Goal: Task Accomplishment & Management: Use online tool/utility

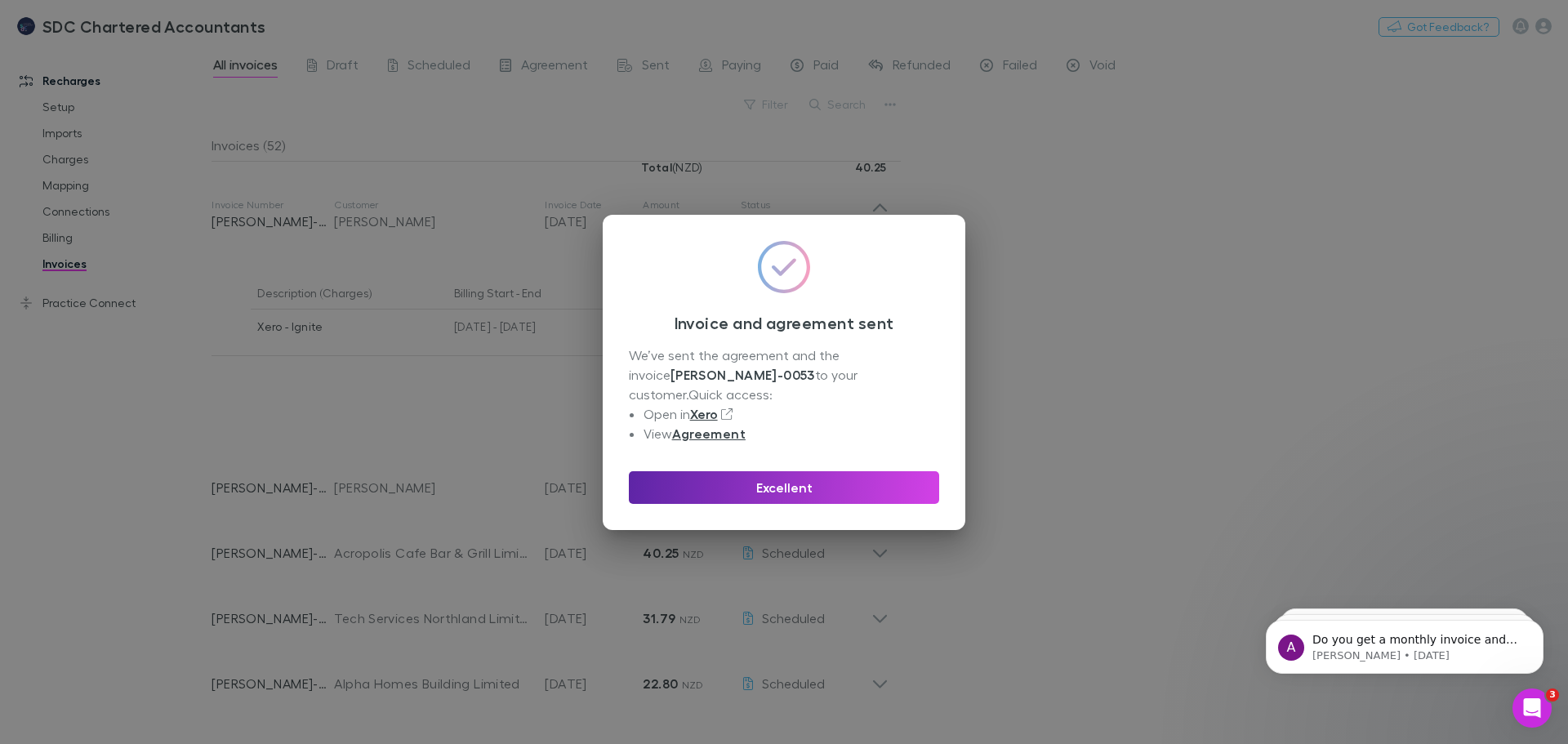
click at [784, 367] on div "We’ve sent the agreement and the invoice RECH-0053 to your customer. Quick acce…" at bounding box center [783, 395] width 310 height 98
click at [825, 477] on button "Excellent" at bounding box center [783, 488] width 310 height 33
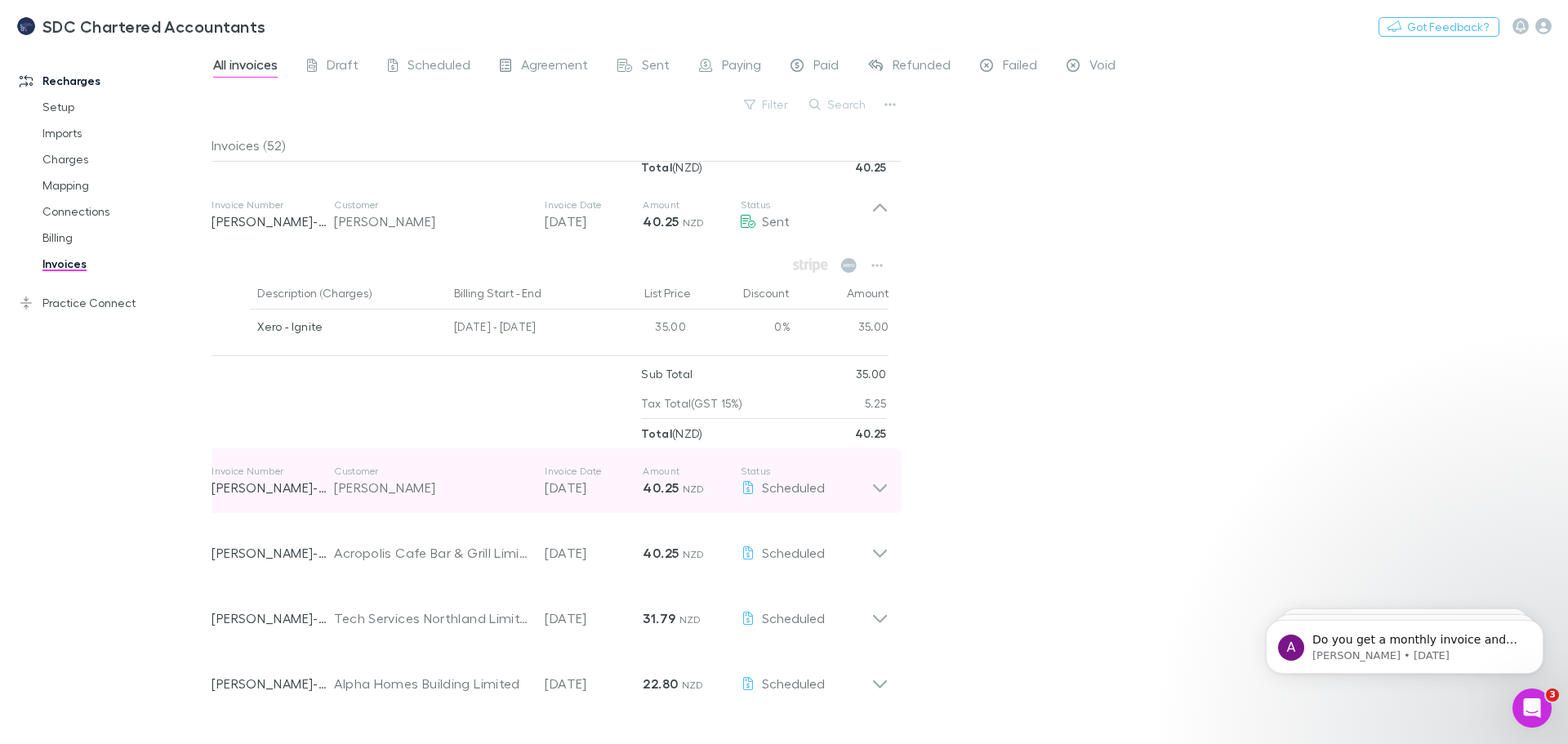
click at [877, 482] on icon at bounding box center [879, 481] width 17 height 33
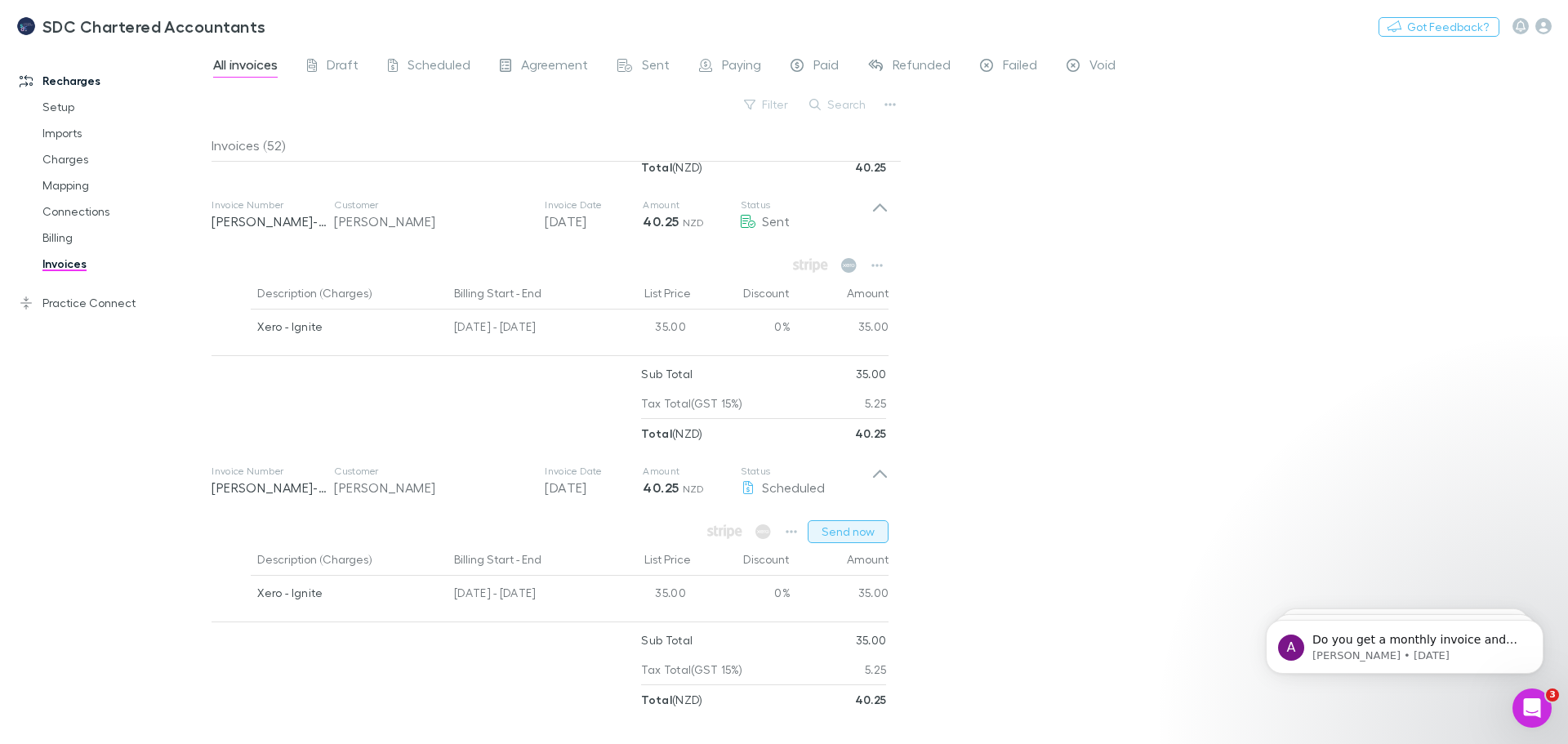
click at [855, 535] on button "Send now" at bounding box center [848, 532] width 81 height 23
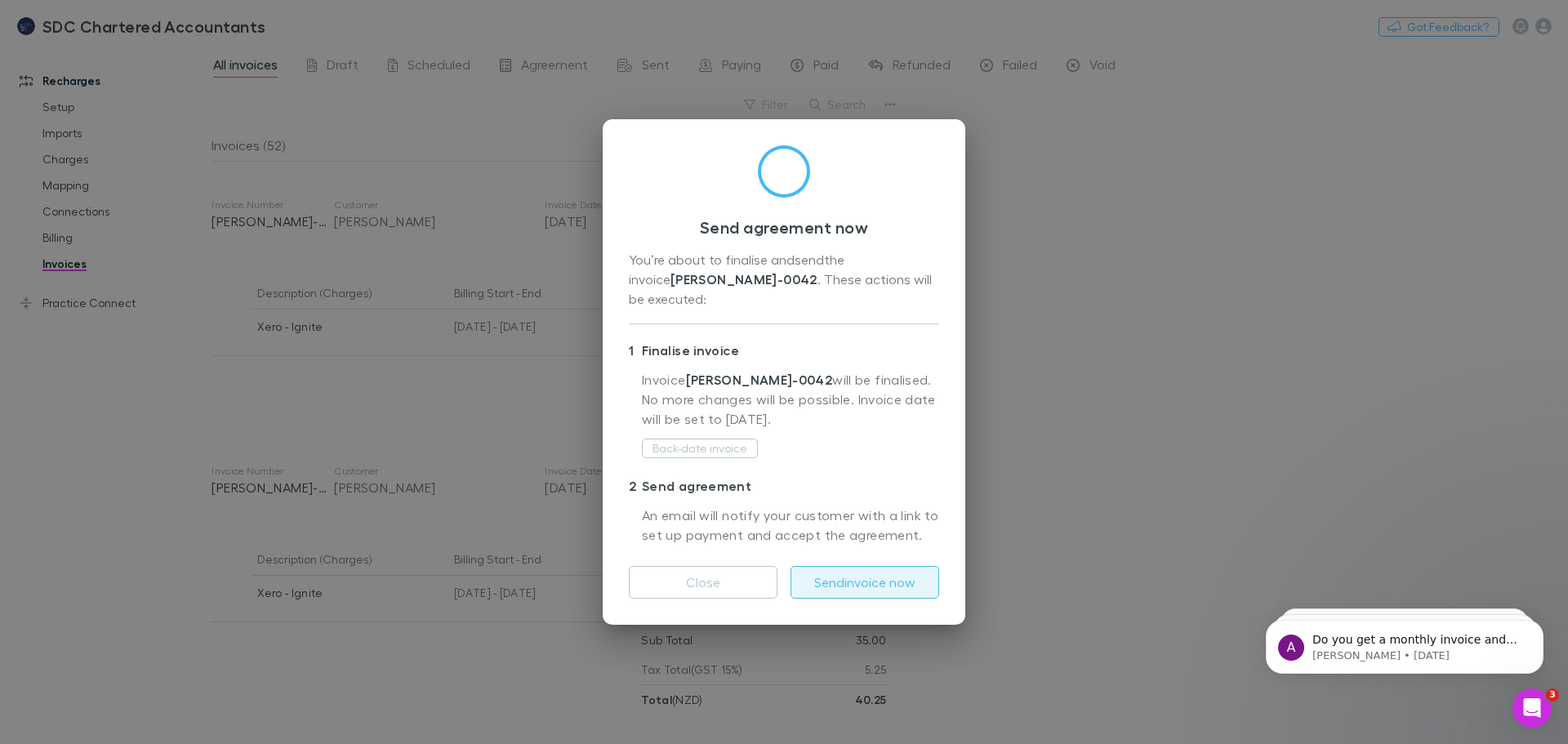
click at [861, 576] on button "Send invoice now" at bounding box center [864, 582] width 149 height 33
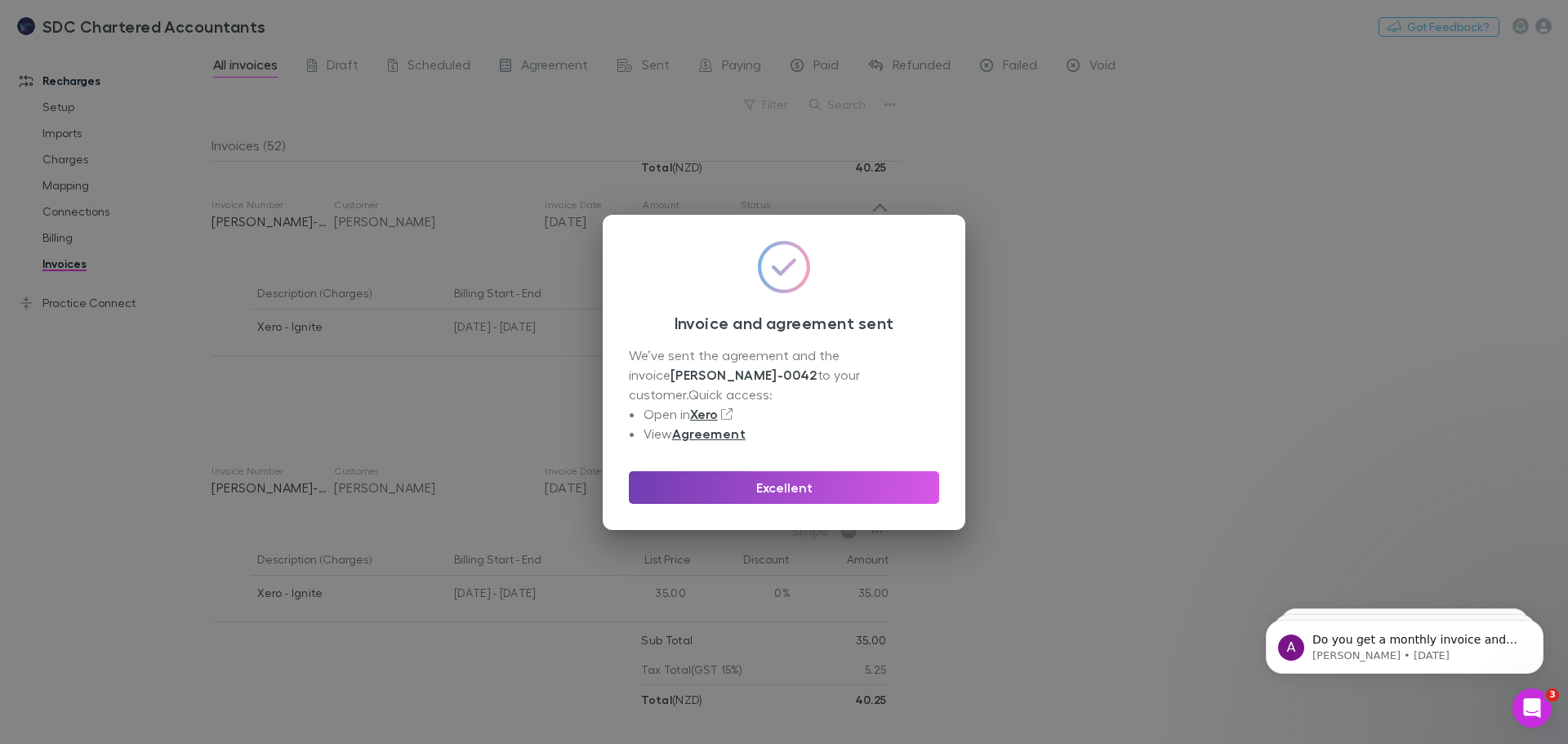
click at [787, 476] on button "Excellent" at bounding box center [783, 488] width 310 height 33
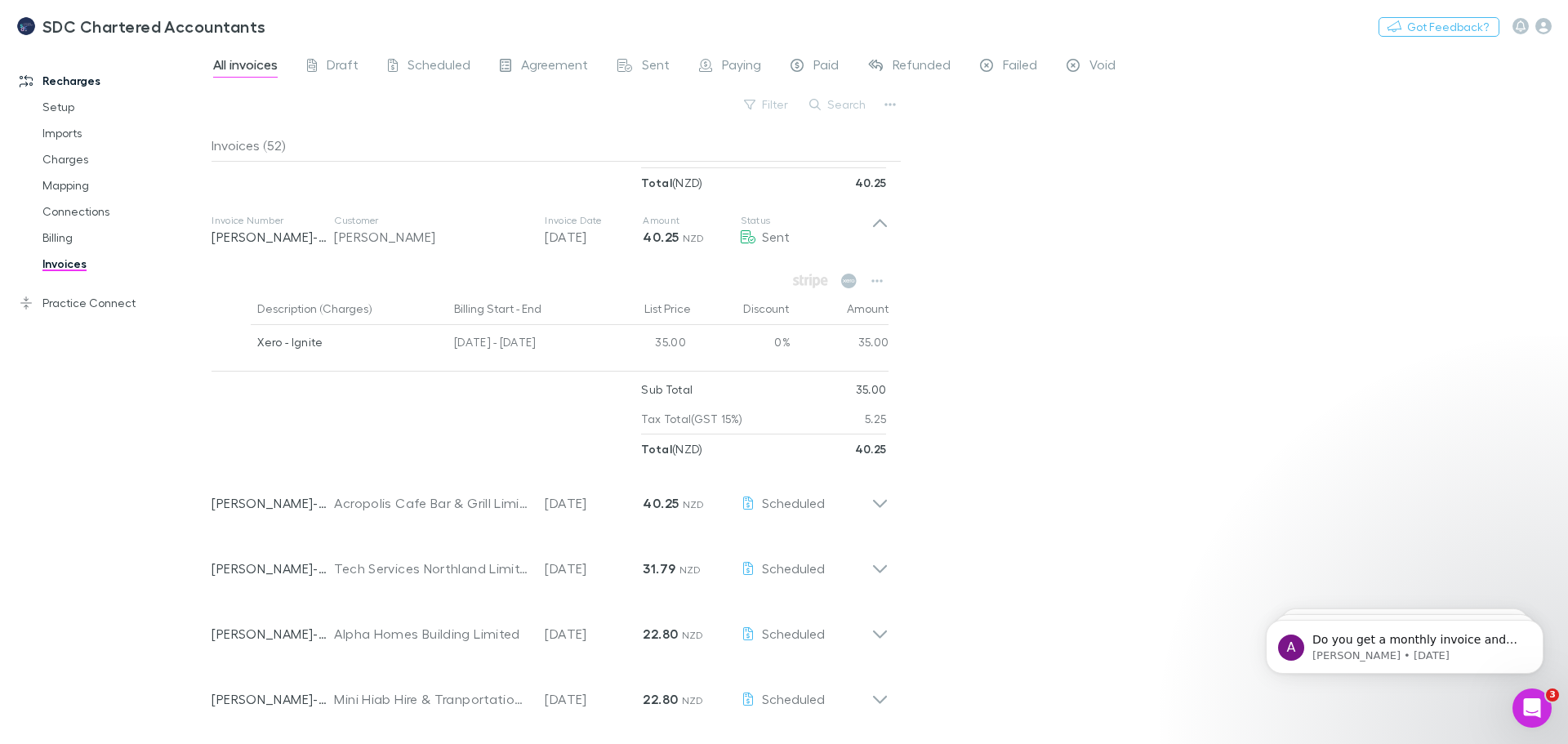
scroll to position [2696, 0]
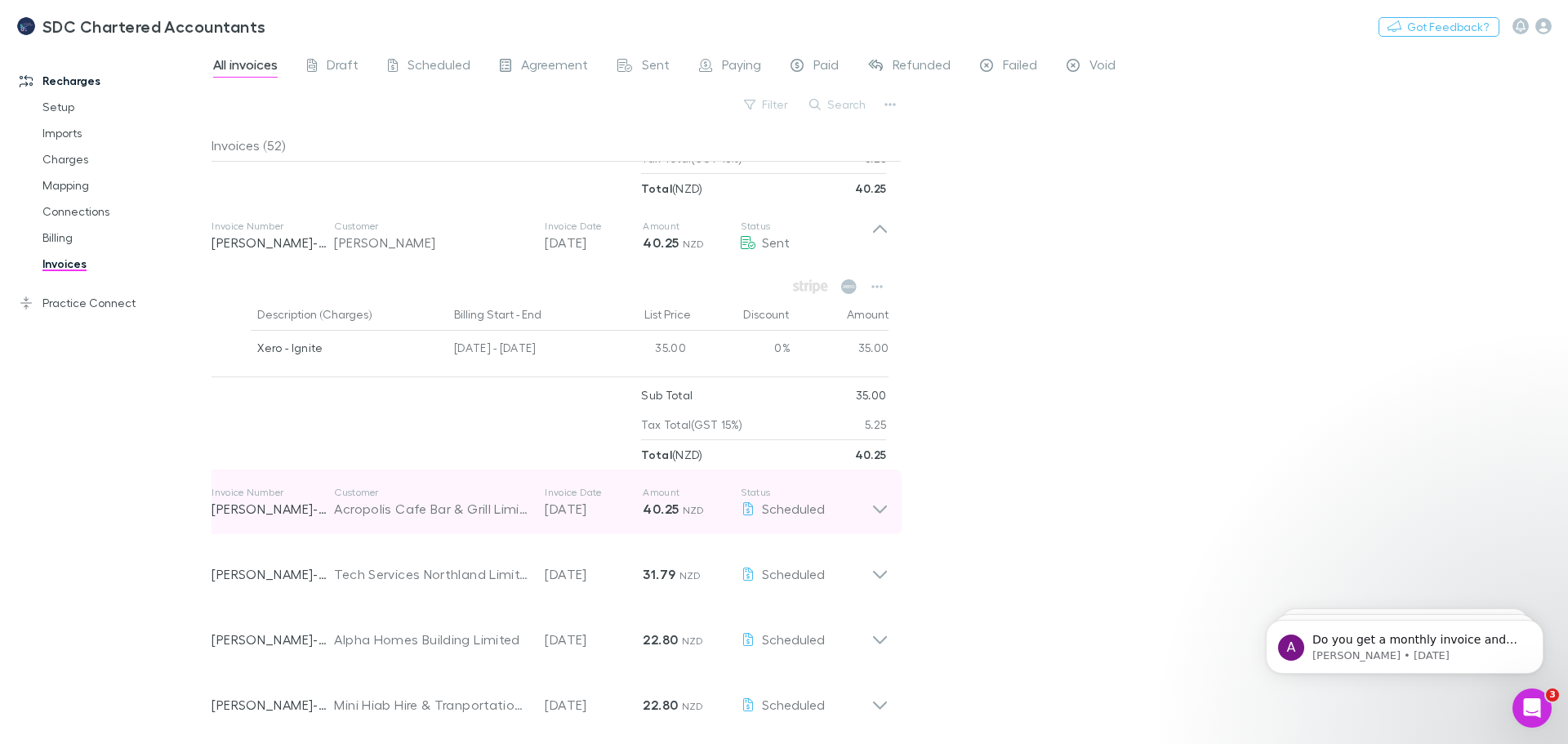
click at [878, 510] on icon at bounding box center [879, 509] width 14 height 8
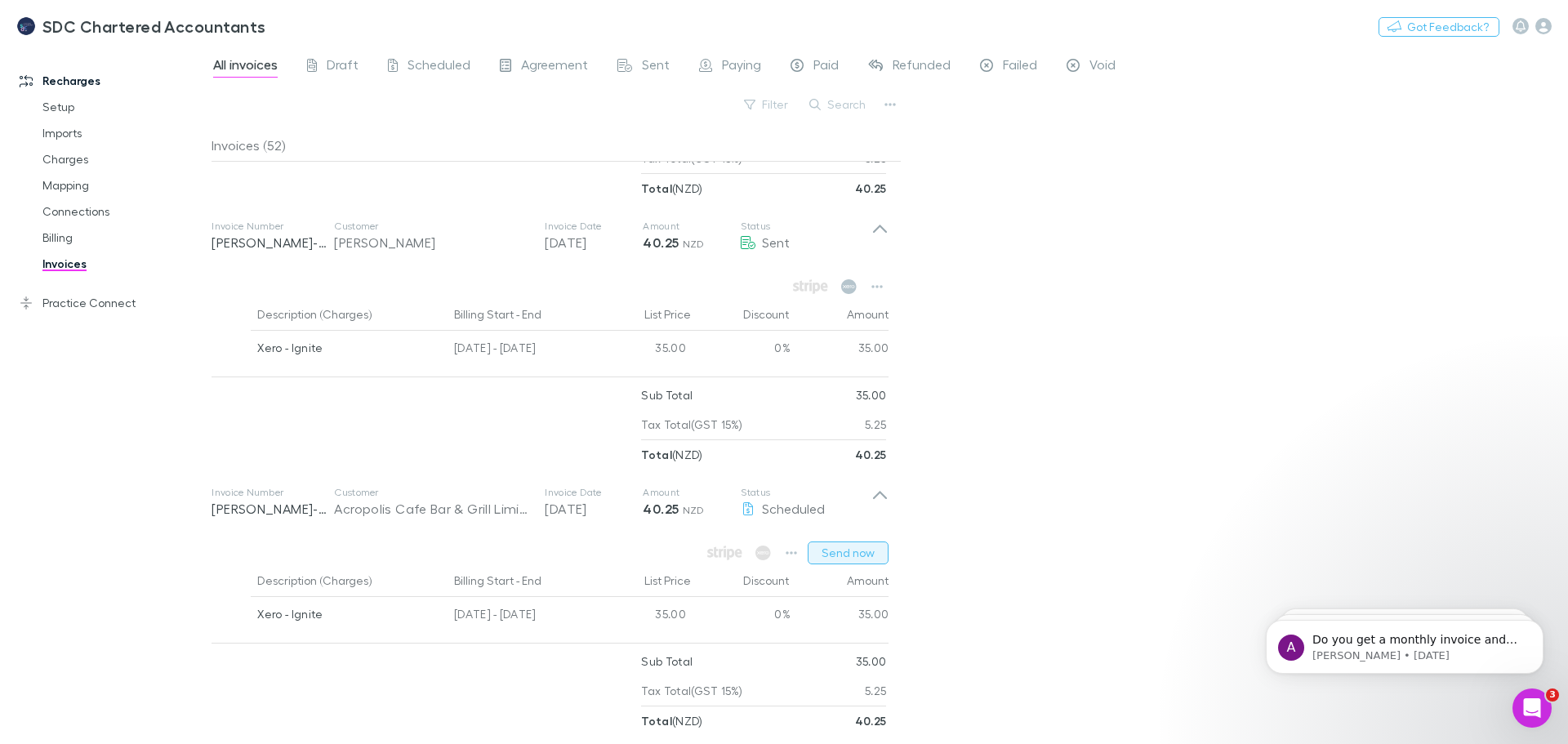
click at [879, 553] on button "Send now" at bounding box center [848, 553] width 81 height 23
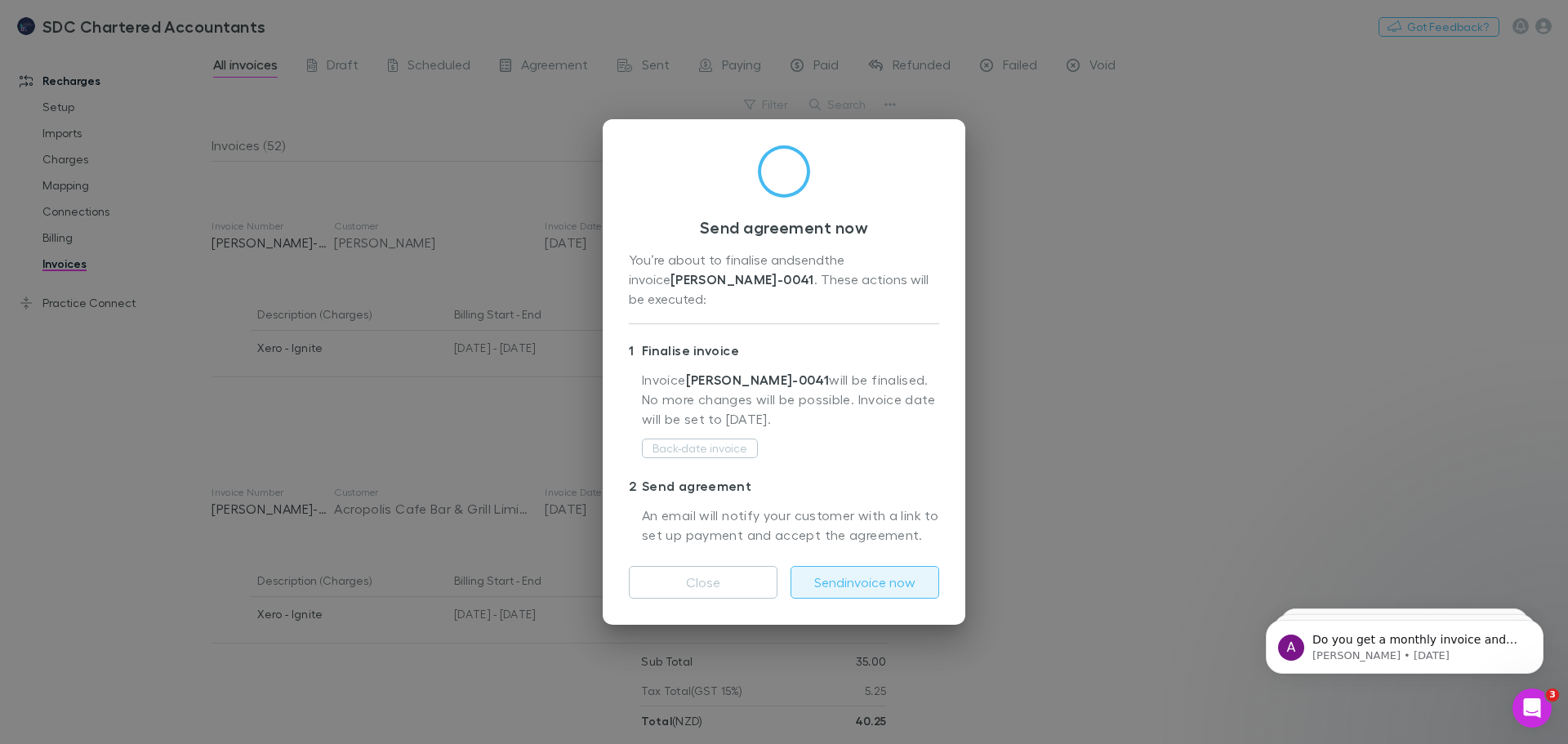
click at [880, 566] on button "Send invoice now" at bounding box center [864, 582] width 149 height 33
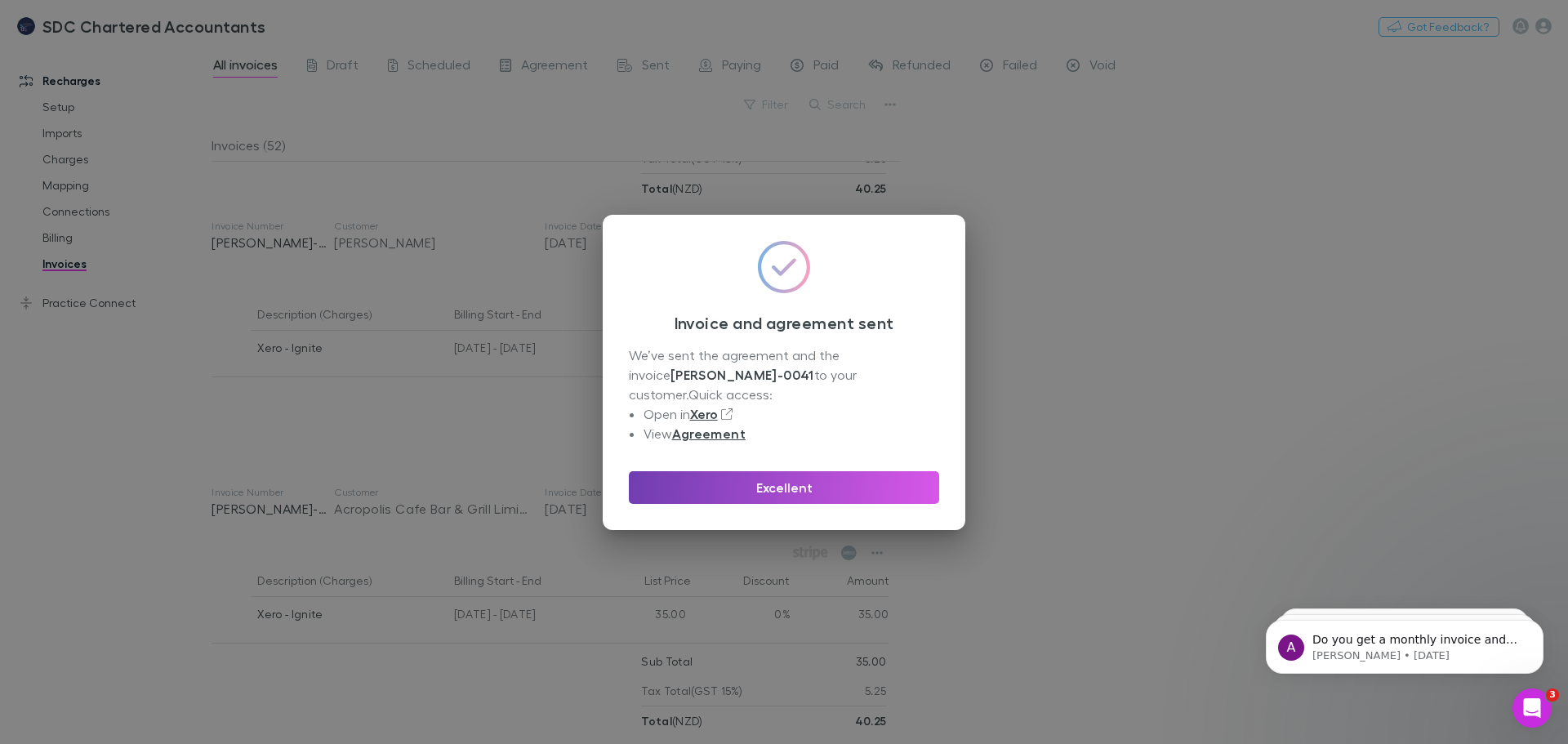
click at [789, 471] on button "Excellent" at bounding box center [783, 488] width 310 height 33
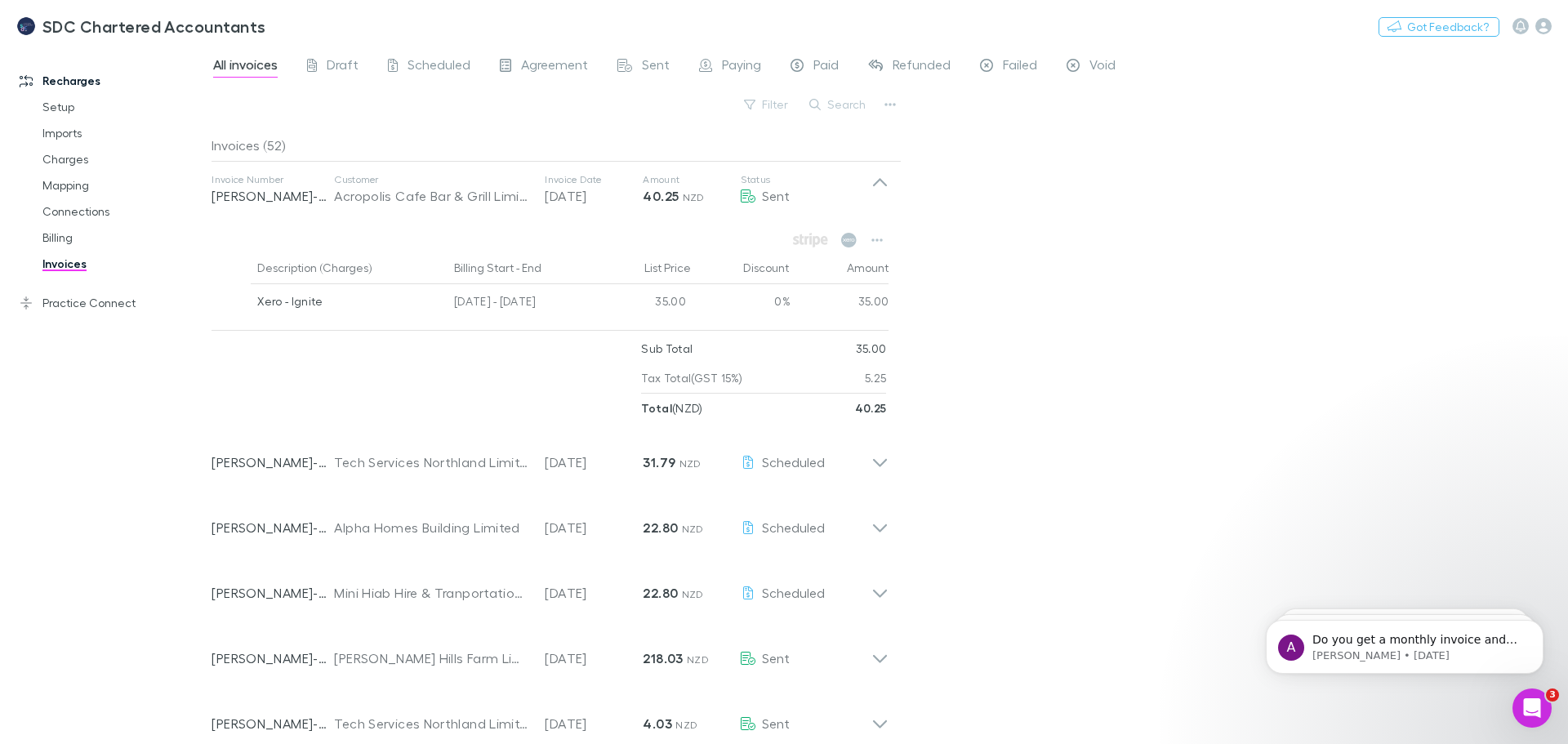
scroll to position [3022, 0]
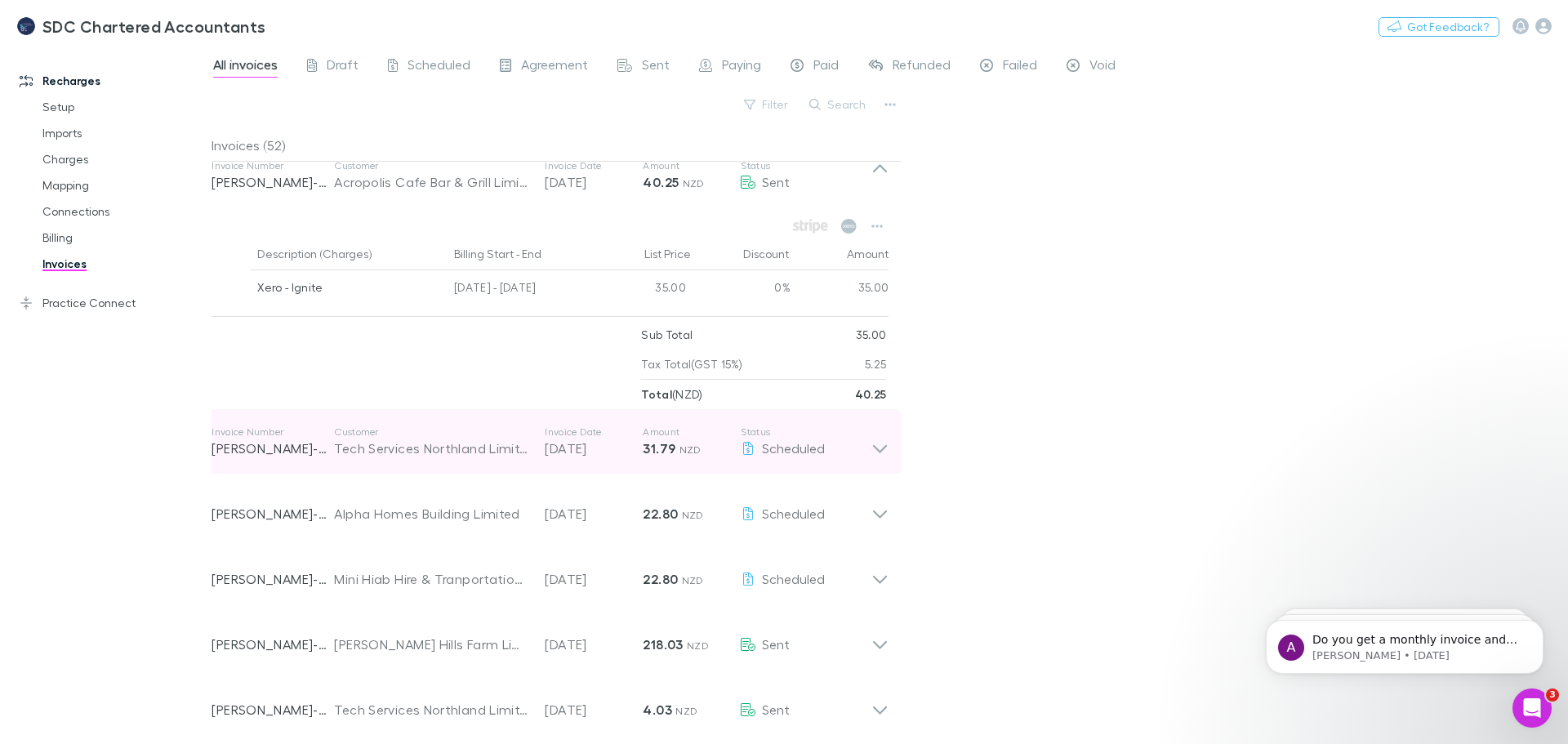
click at [879, 446] on icon at bounding box center [879, 442] width 17 height 33
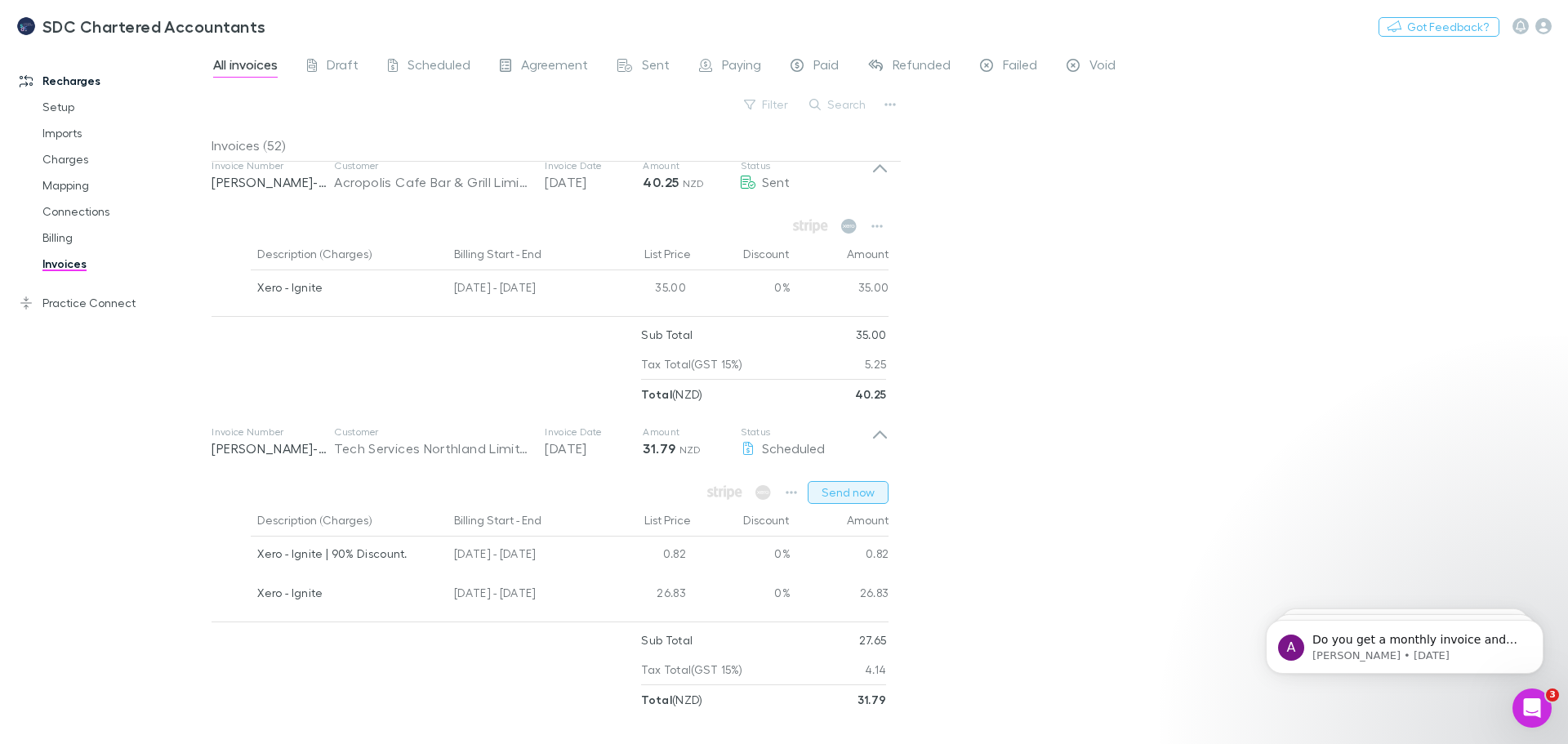
click at [868, 491] on button "Send now" at bounding box center [848, 492] width 81 height 23
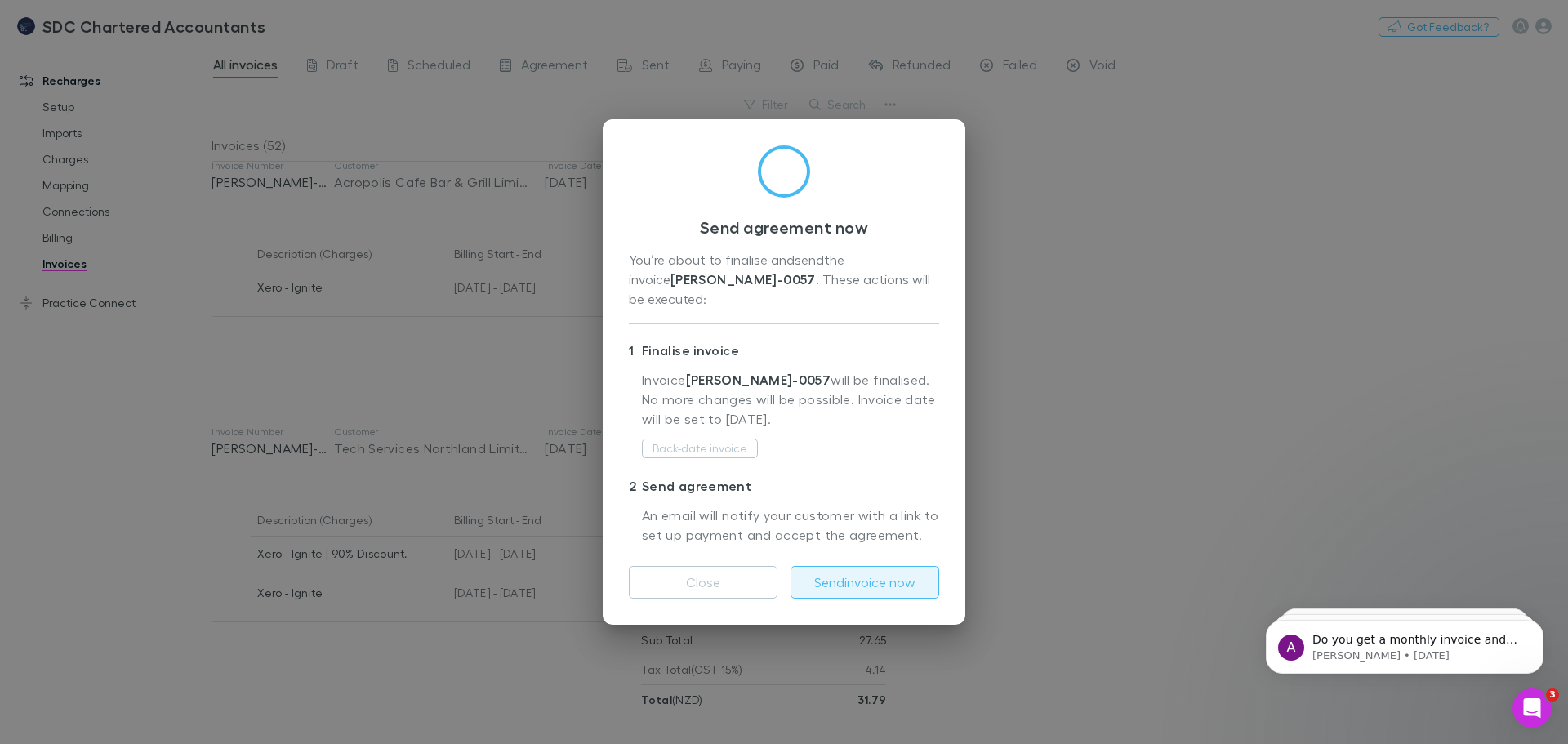
click at [867, 571] on button "Send invoice now" at bounding box center [864, 582] width 149 height 33
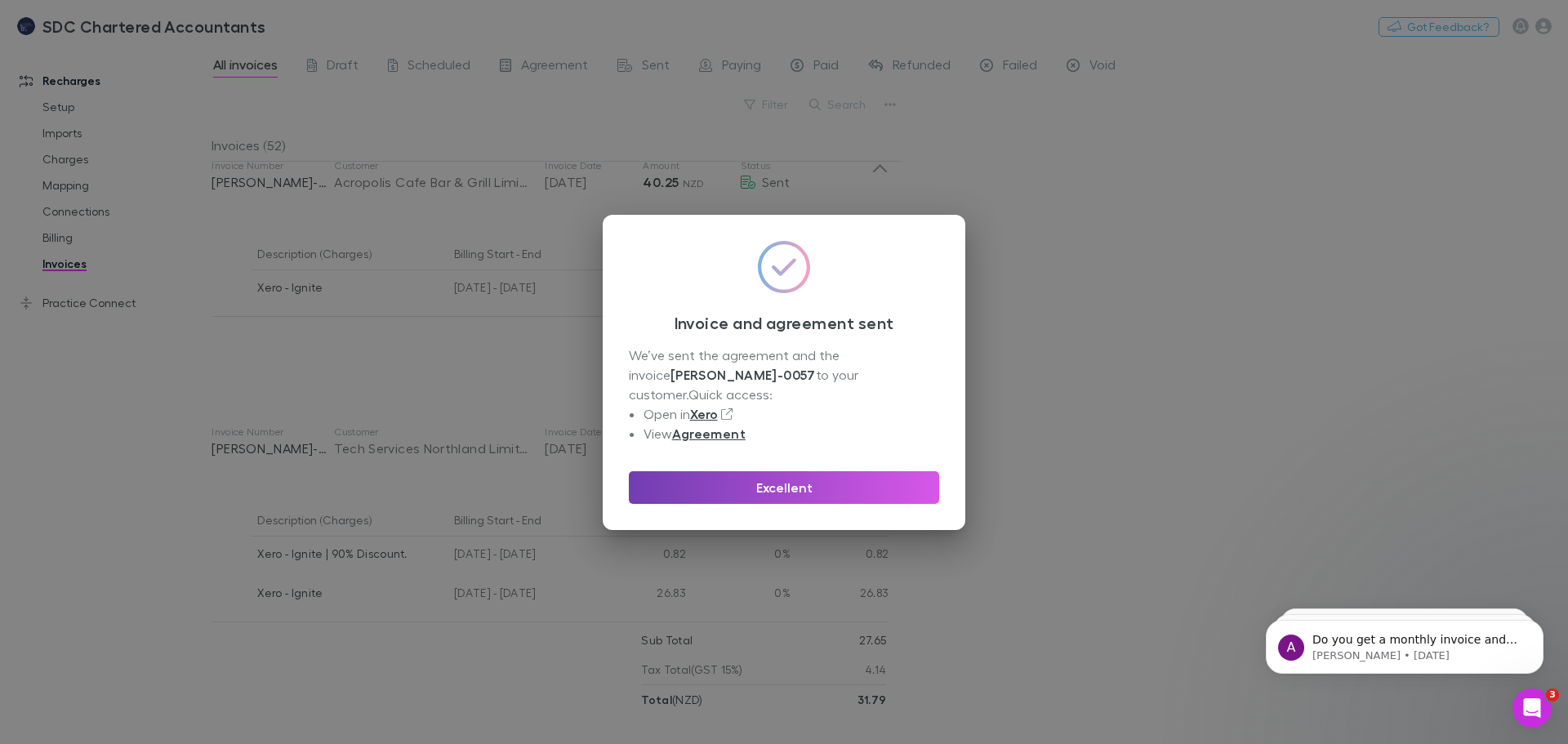
click at [891, 494] on button "Excellent" at bounding box center [783, 488] width 310 height 33
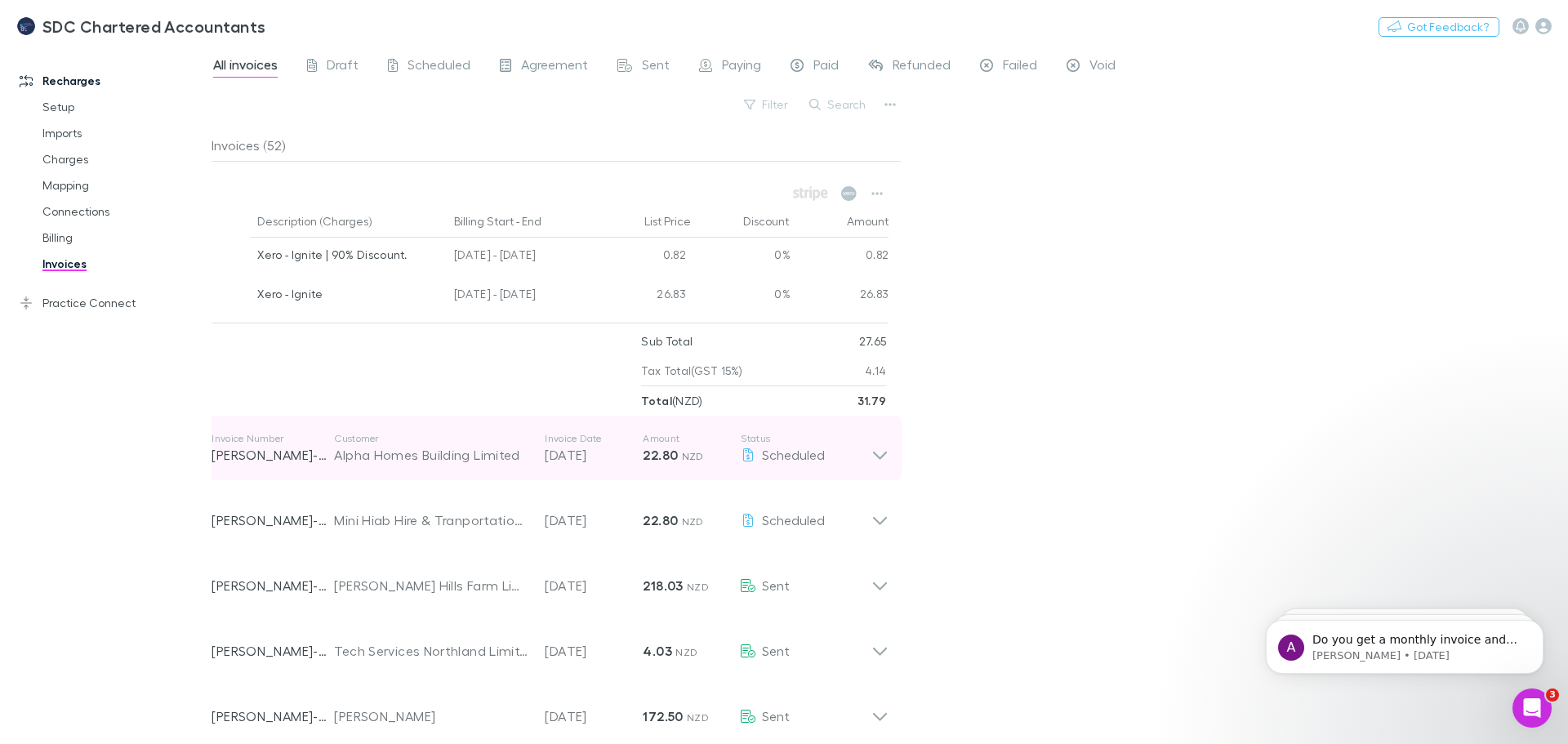
scroll to position [3349, 0]
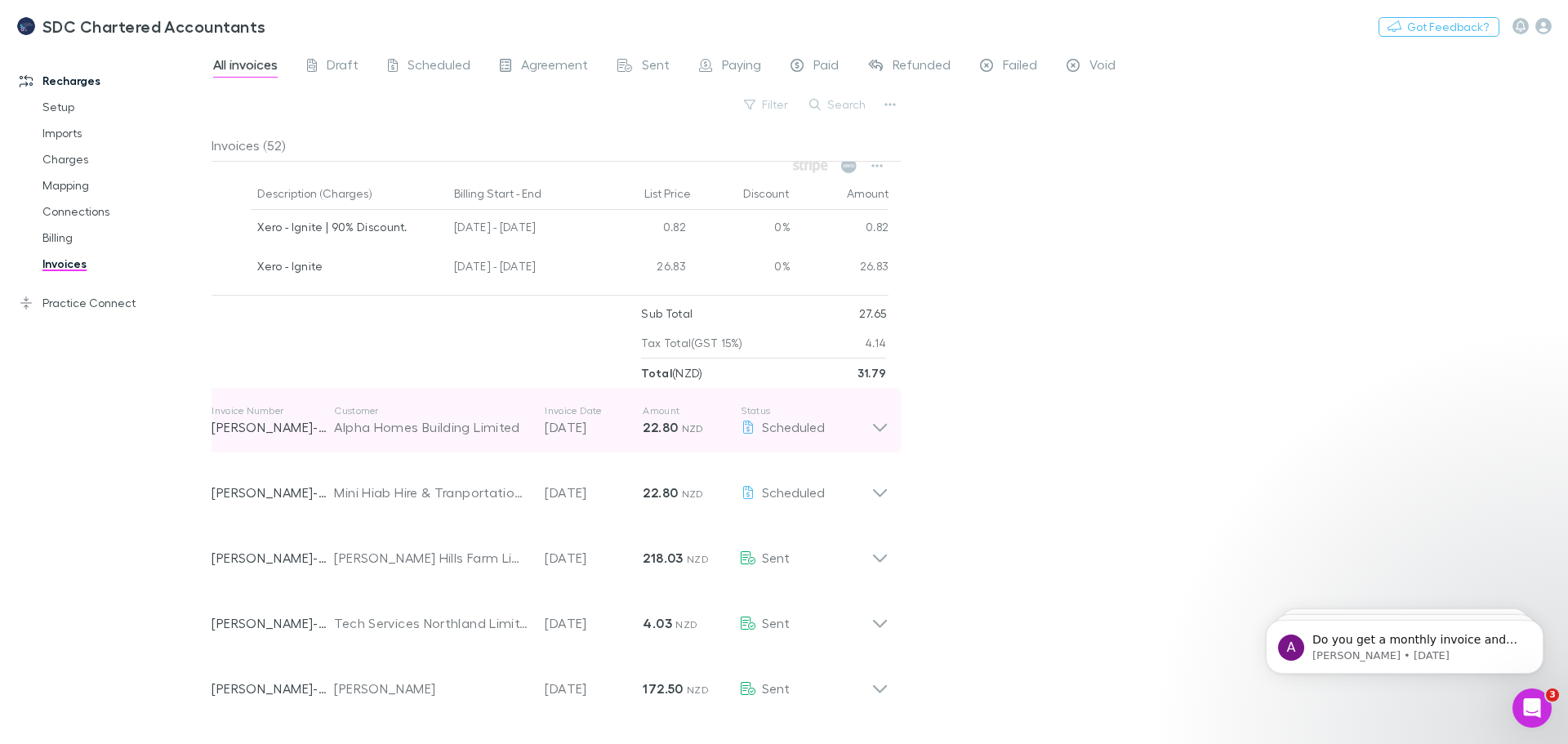
click at [886, 420] on icon at bounding box center [879, 421] width 17 height 33
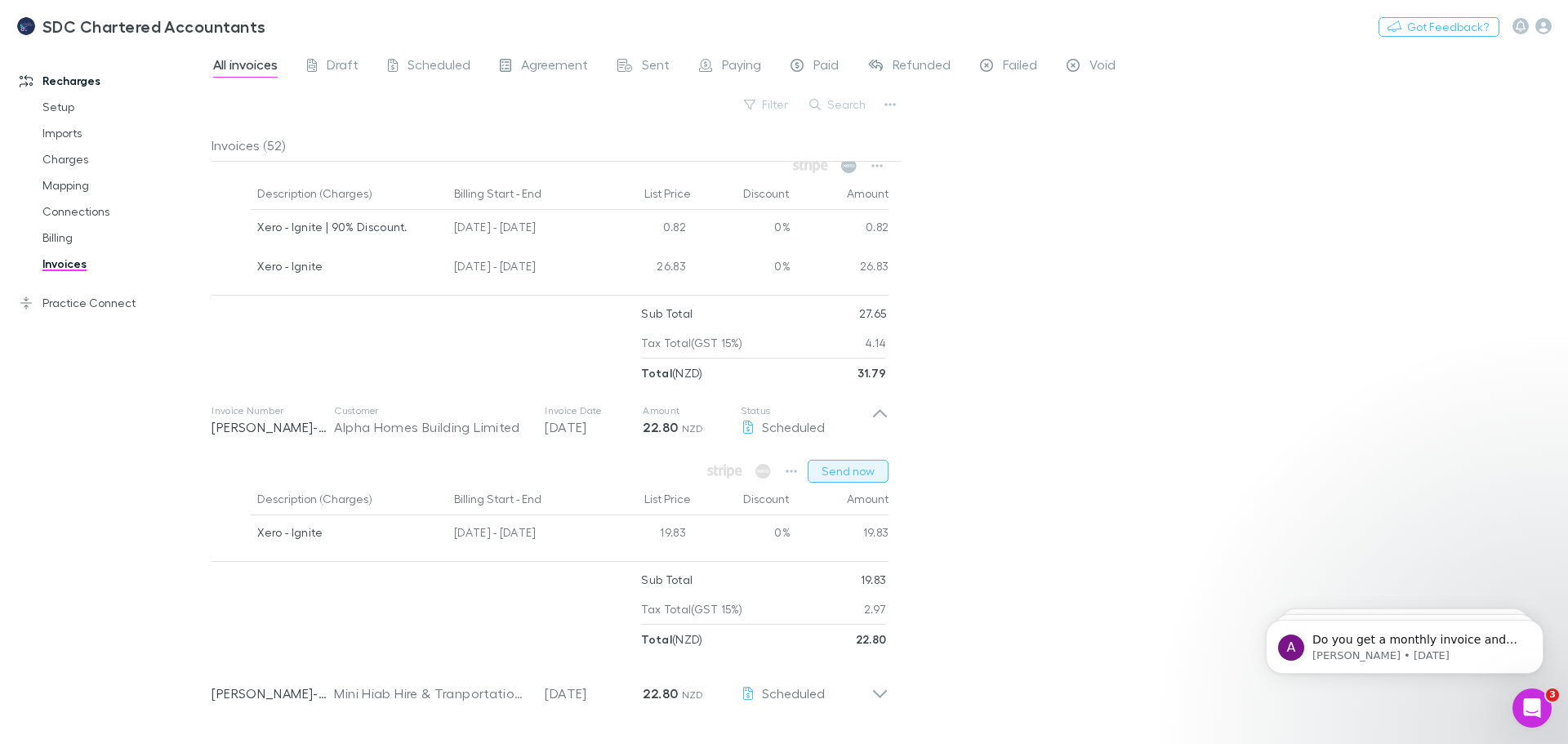
click at [868, 469] on button "Send now" at bounding box center [848, 471] width 81 height 23
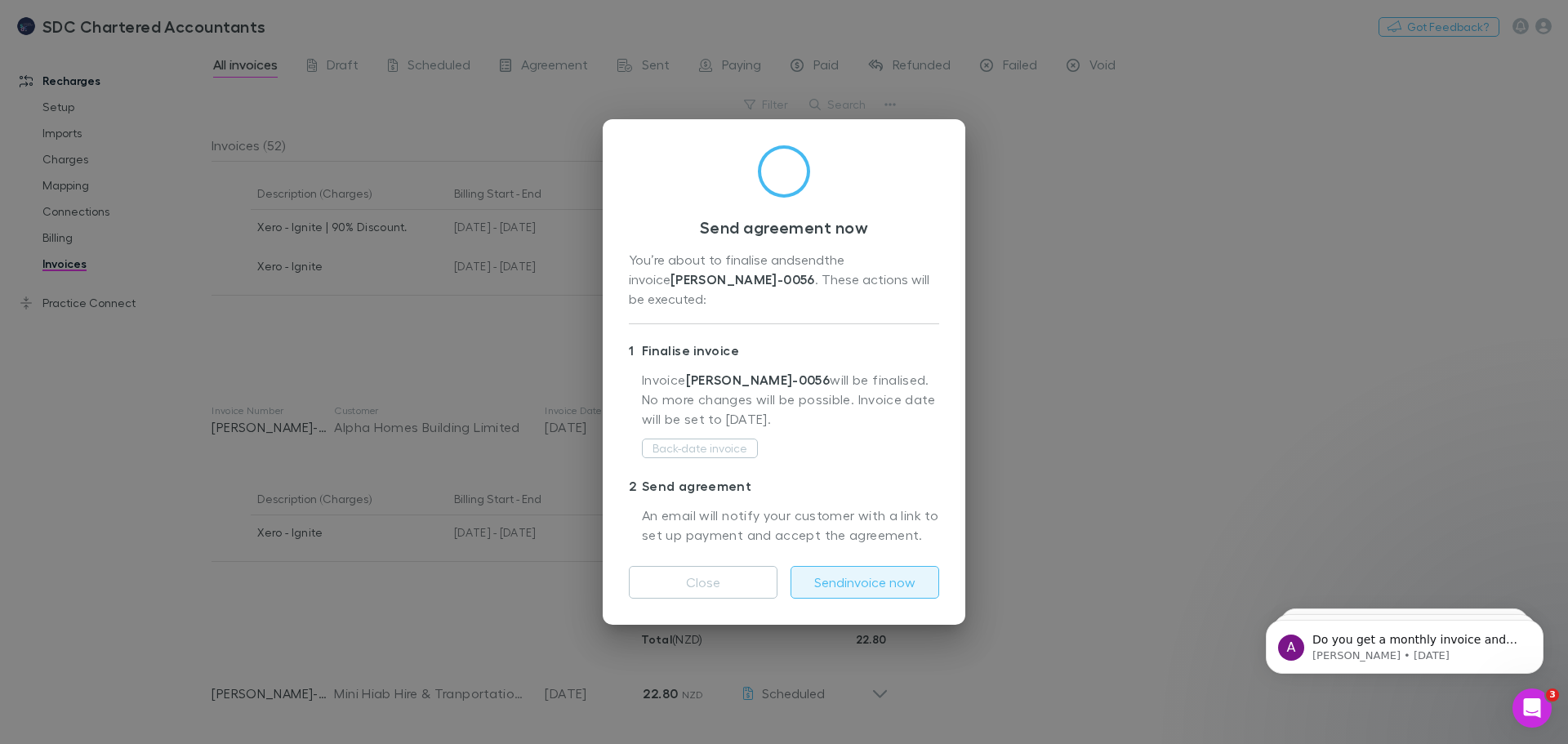
click at [879, 569] on button "Send invoice now" at bounding box center [864, 582] width 149 height 33
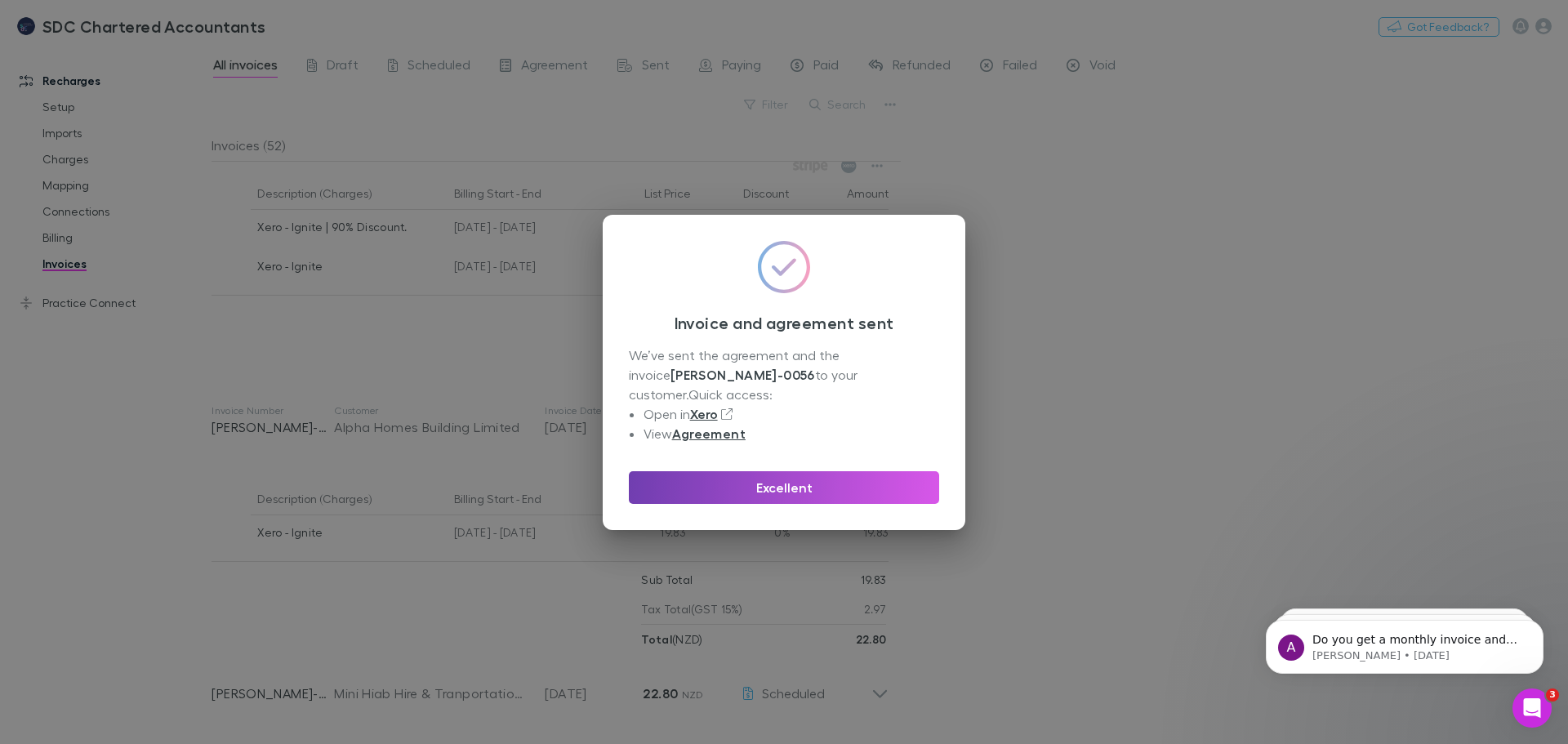
click at [799, 471] on button "Excellent" at bounding box center [783, 488] width 310 height 33
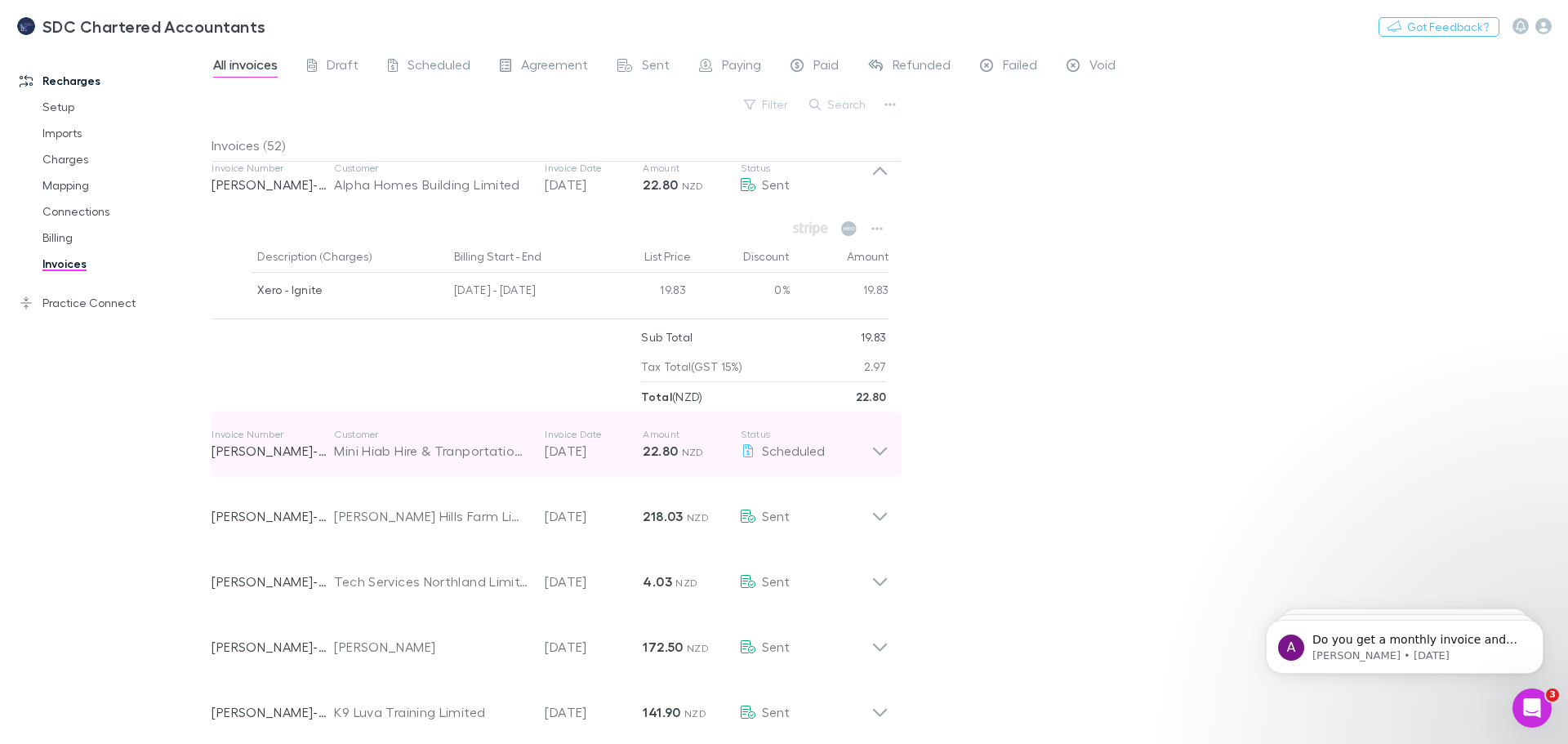
scroll to position [3594, 0]
click at [884, 446] on icon at bounding box center [879, 442] width 17 height 33
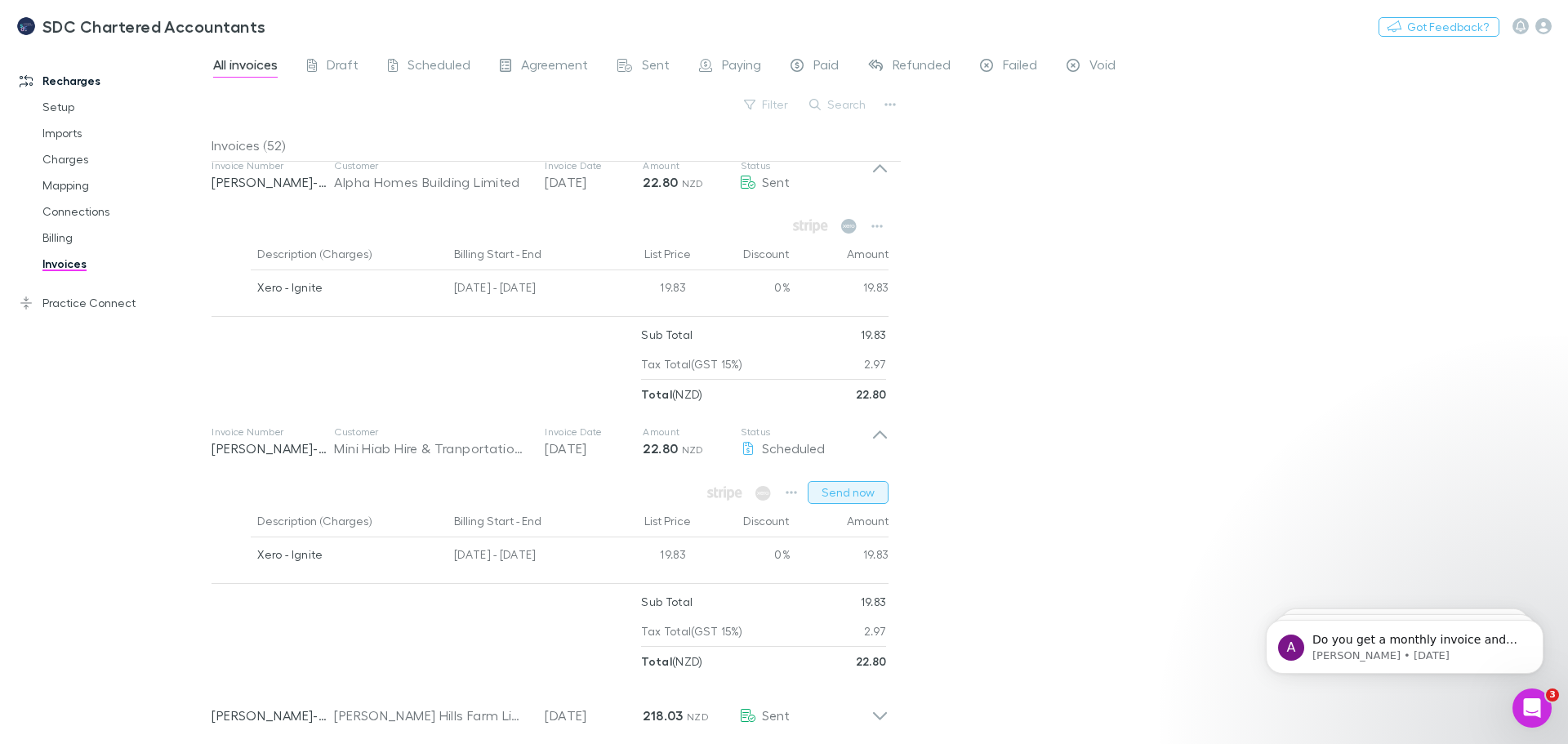
click at [861, 486] on button "Send now" at bounding box center [848, 492] width 81 height 23
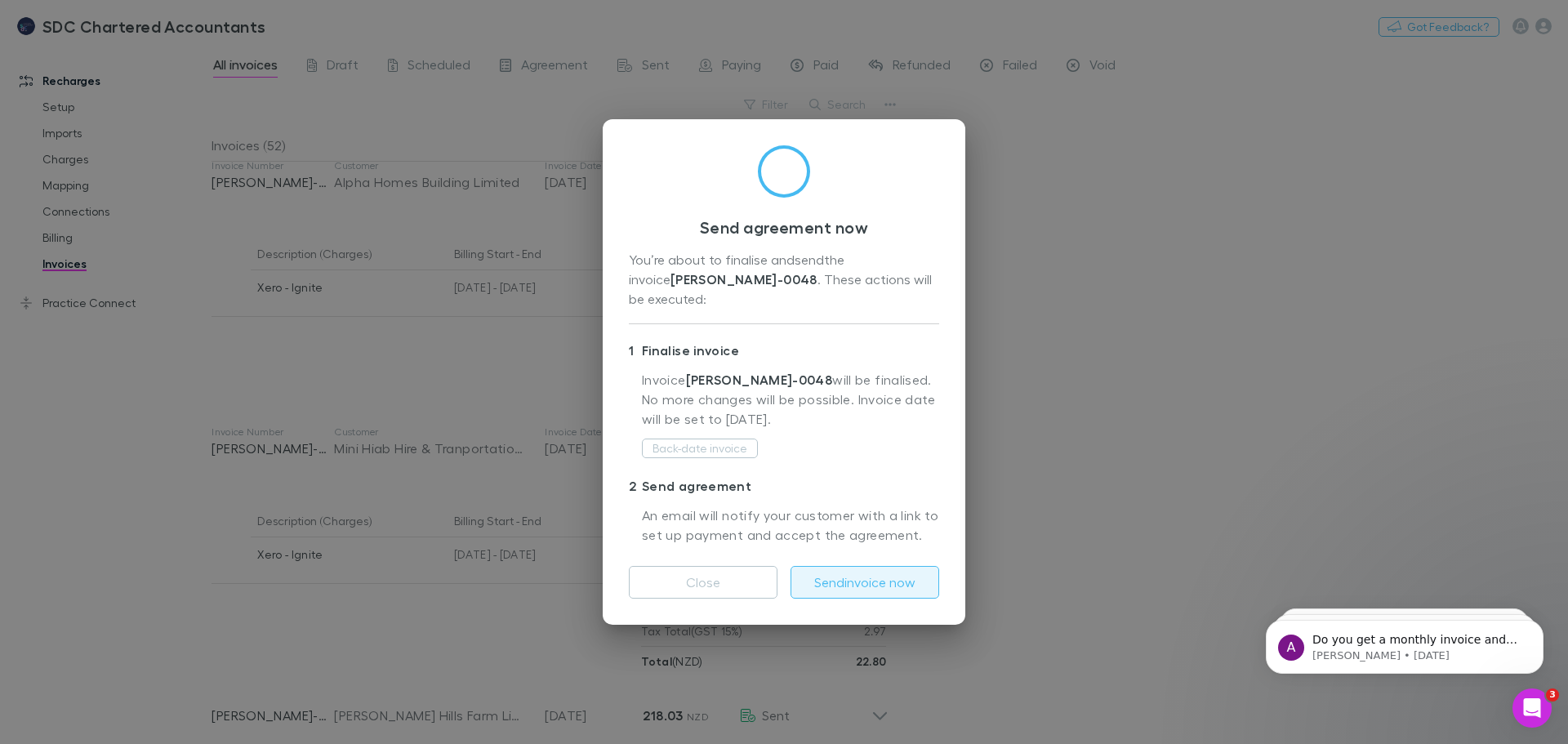
click at [863, 569] on button "Send invoice now" at bounding box center [864, 582] width 149 height 33
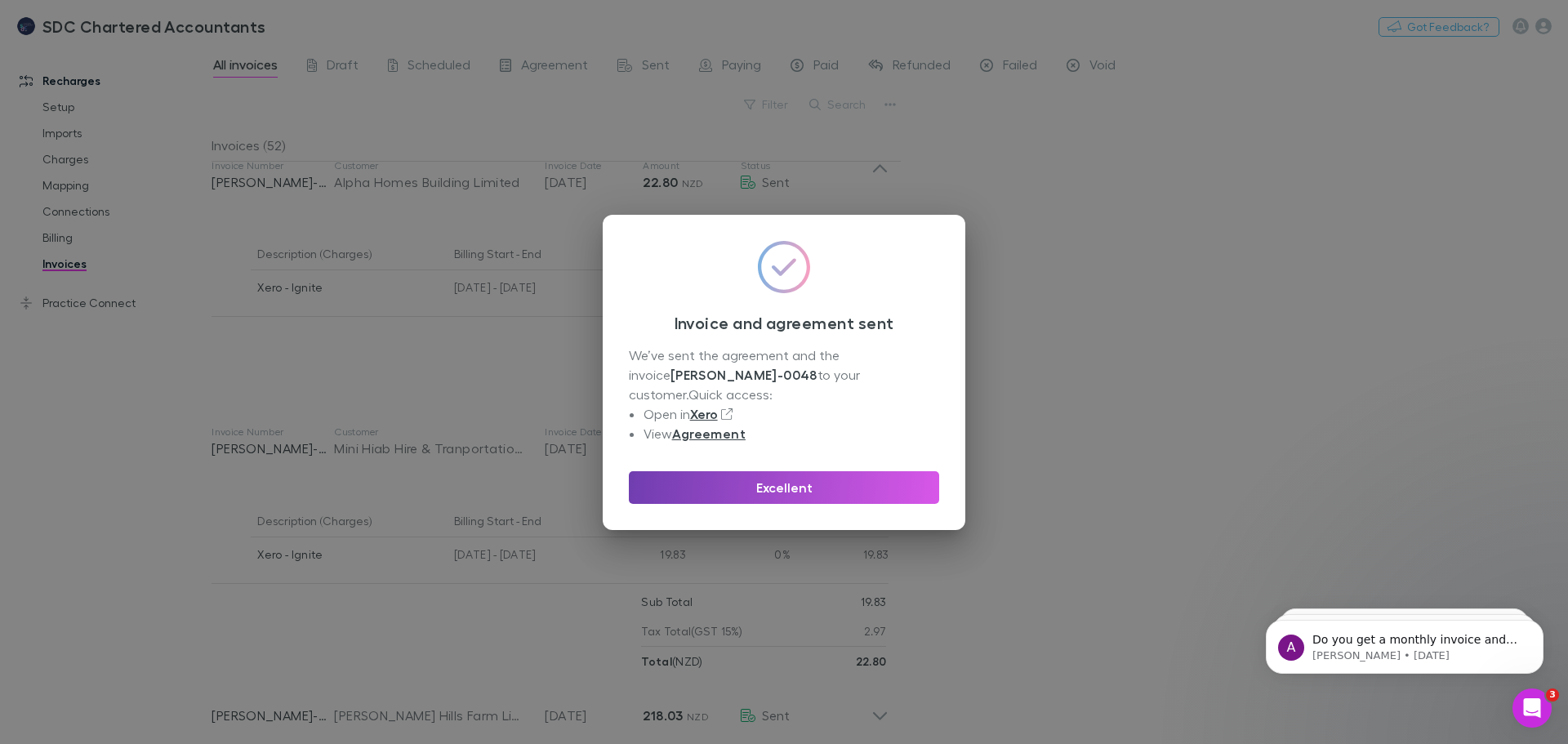
click at [876, 488] on button "Excellent" at bounding box center [783, 488] width 310 height 33
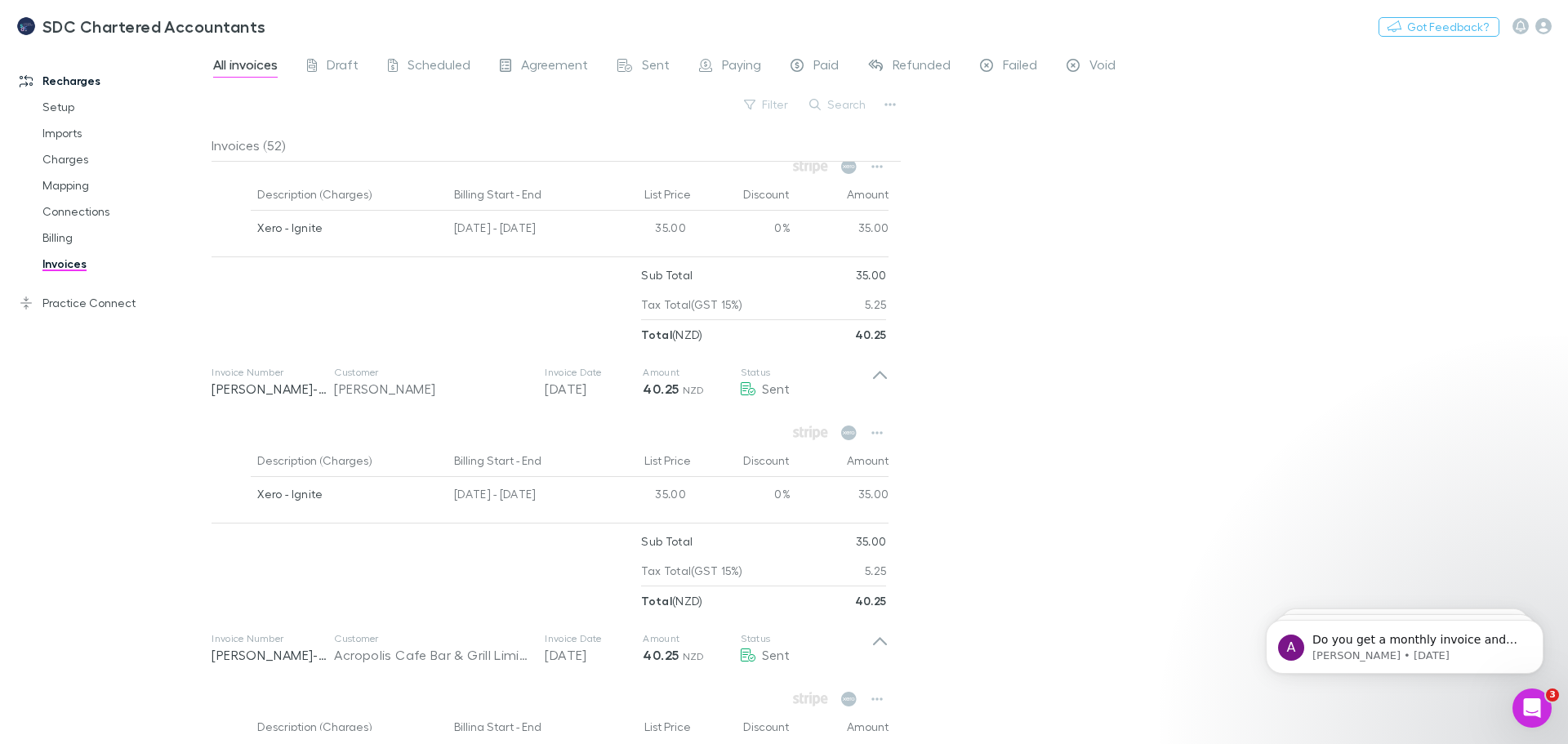
scroll to position [2306, 0]
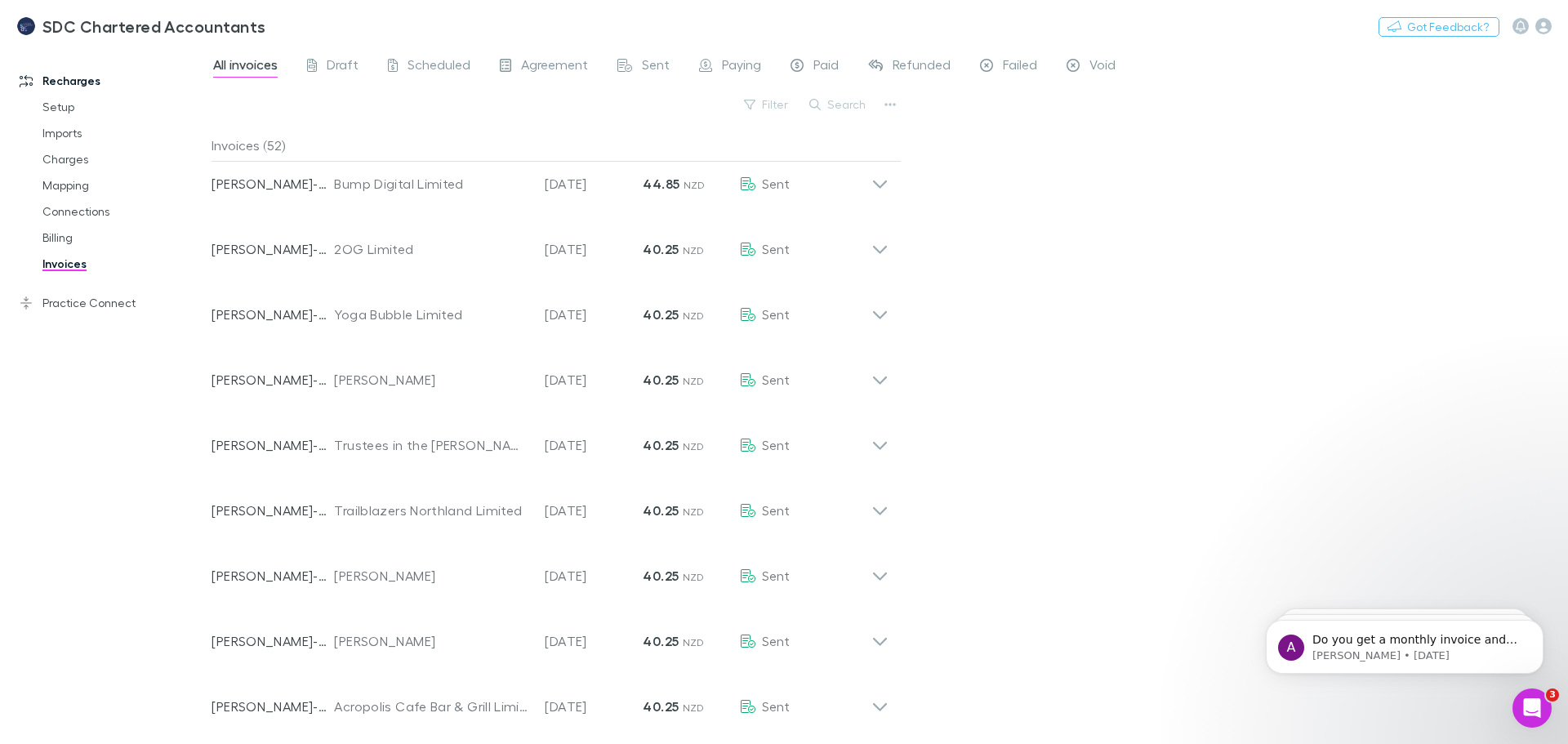
scroll to position [409, 0]
click at [62, 239] on link "Billing" at bounding box center [123, 237] width 194 height 26
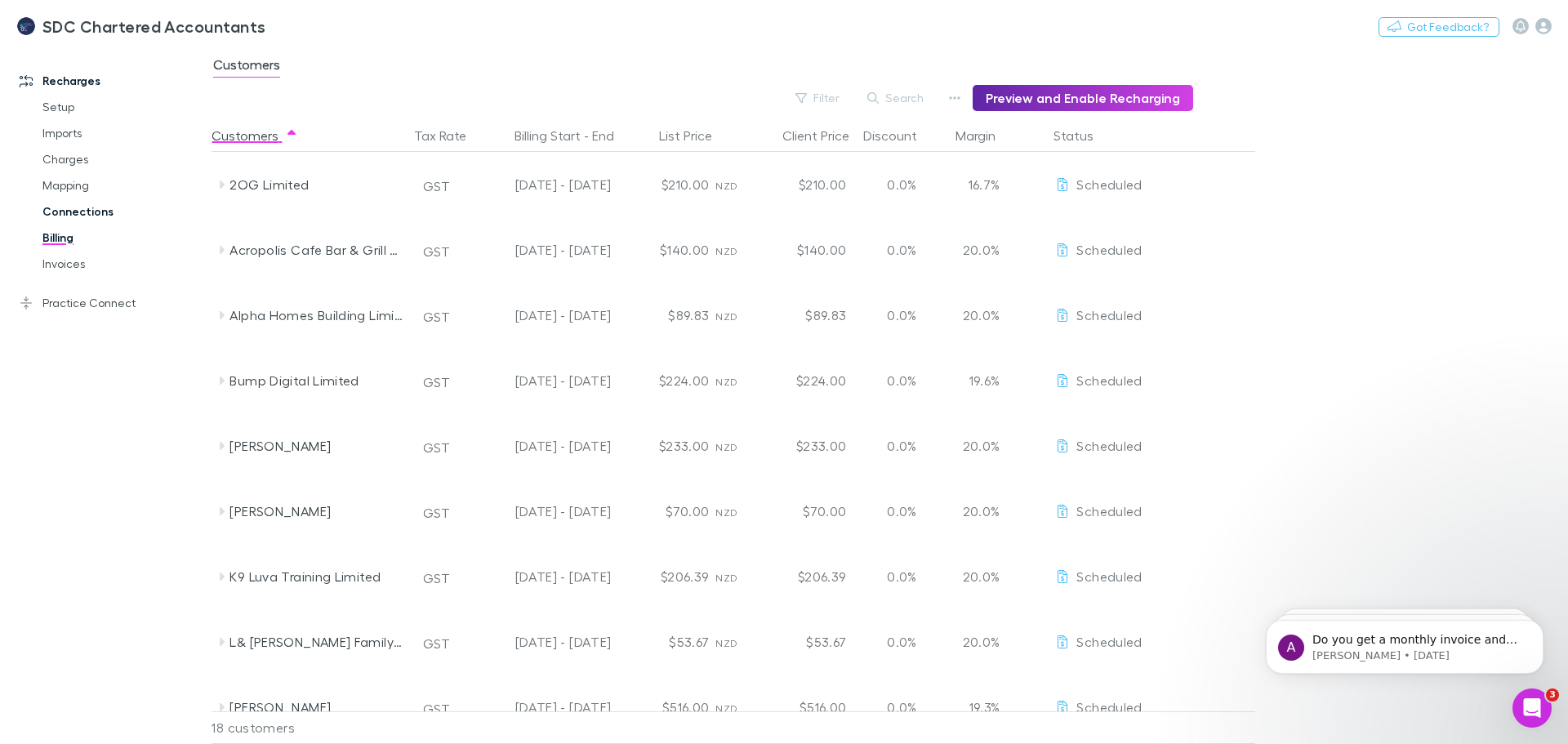
click at [82, 206] on link "Connections" at bounding box center [123, 212] width 194 height 26
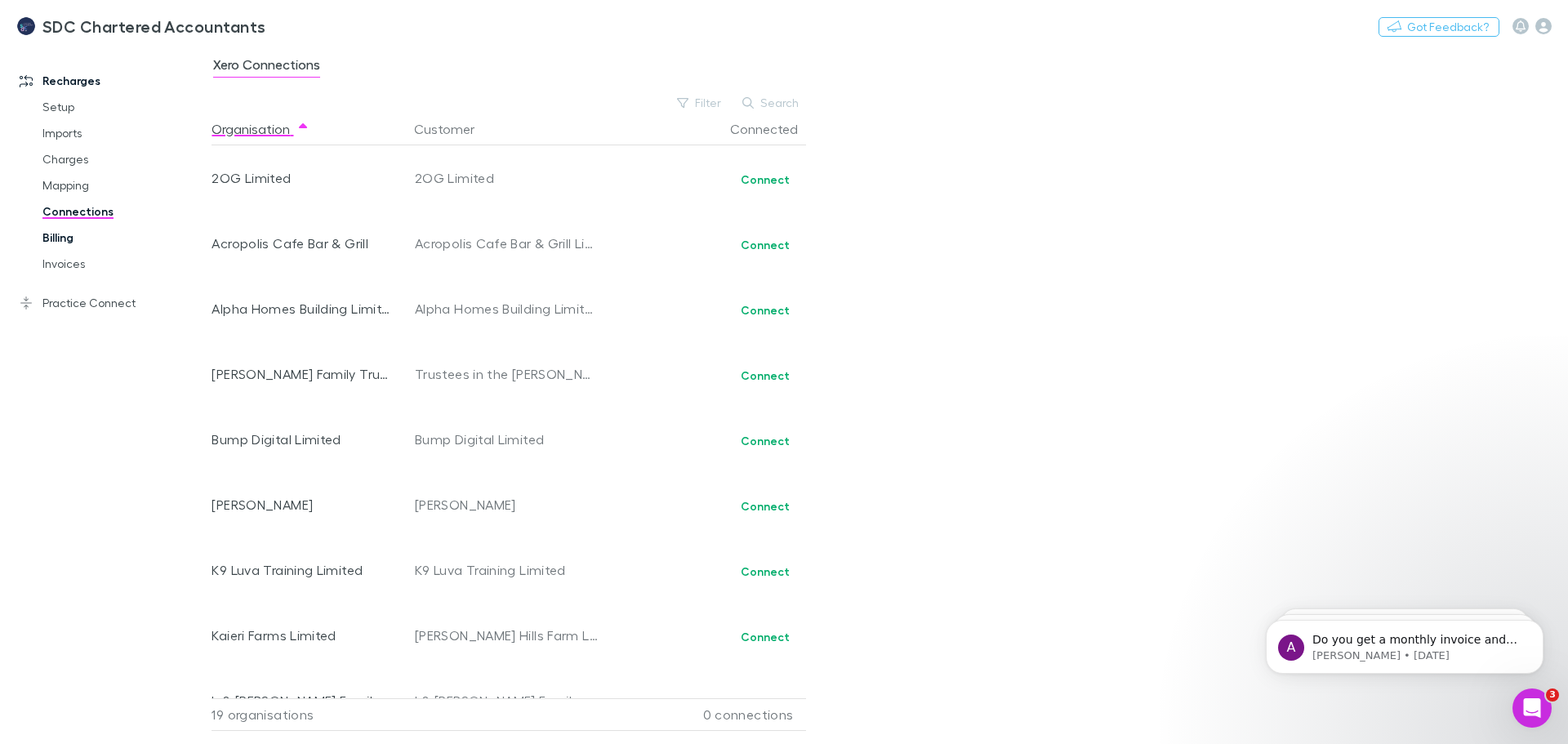
click at [54, 228] on link "Billing" at bounding box center [123, 237] width 194 height 26
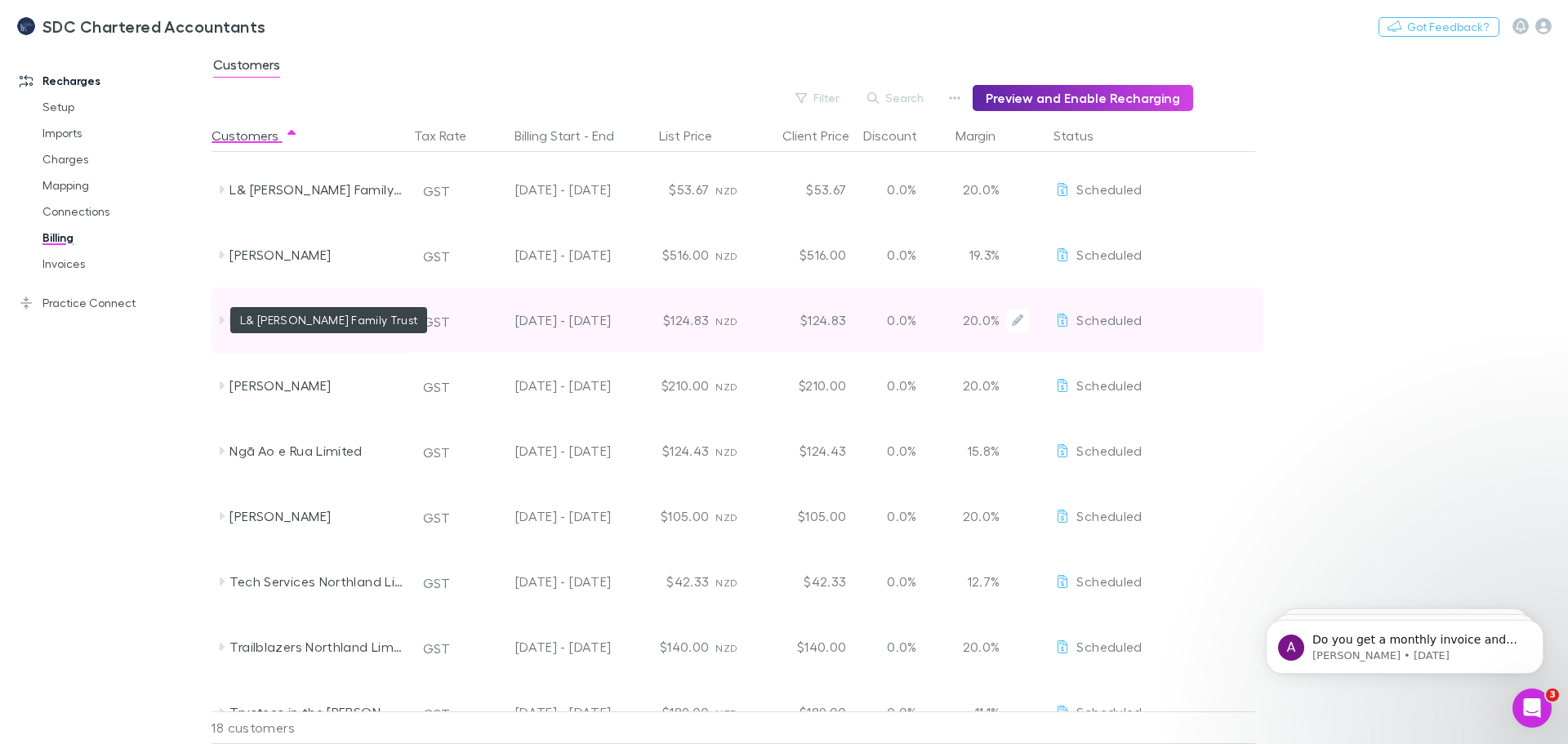
scroll to position [490, 0]
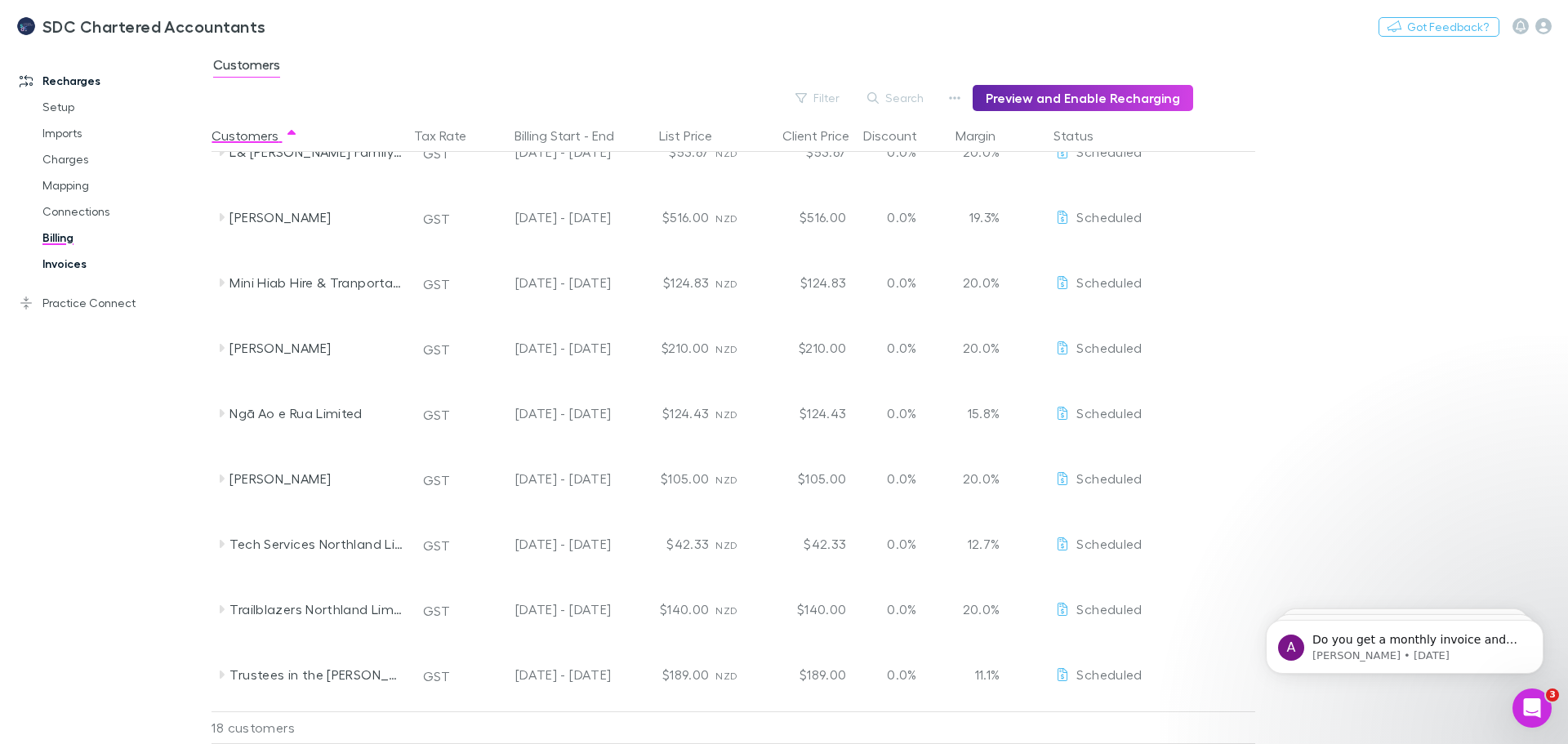
click at [75, 260] on link "Invoices" at bounding box center [123, 264] width 194 height 26
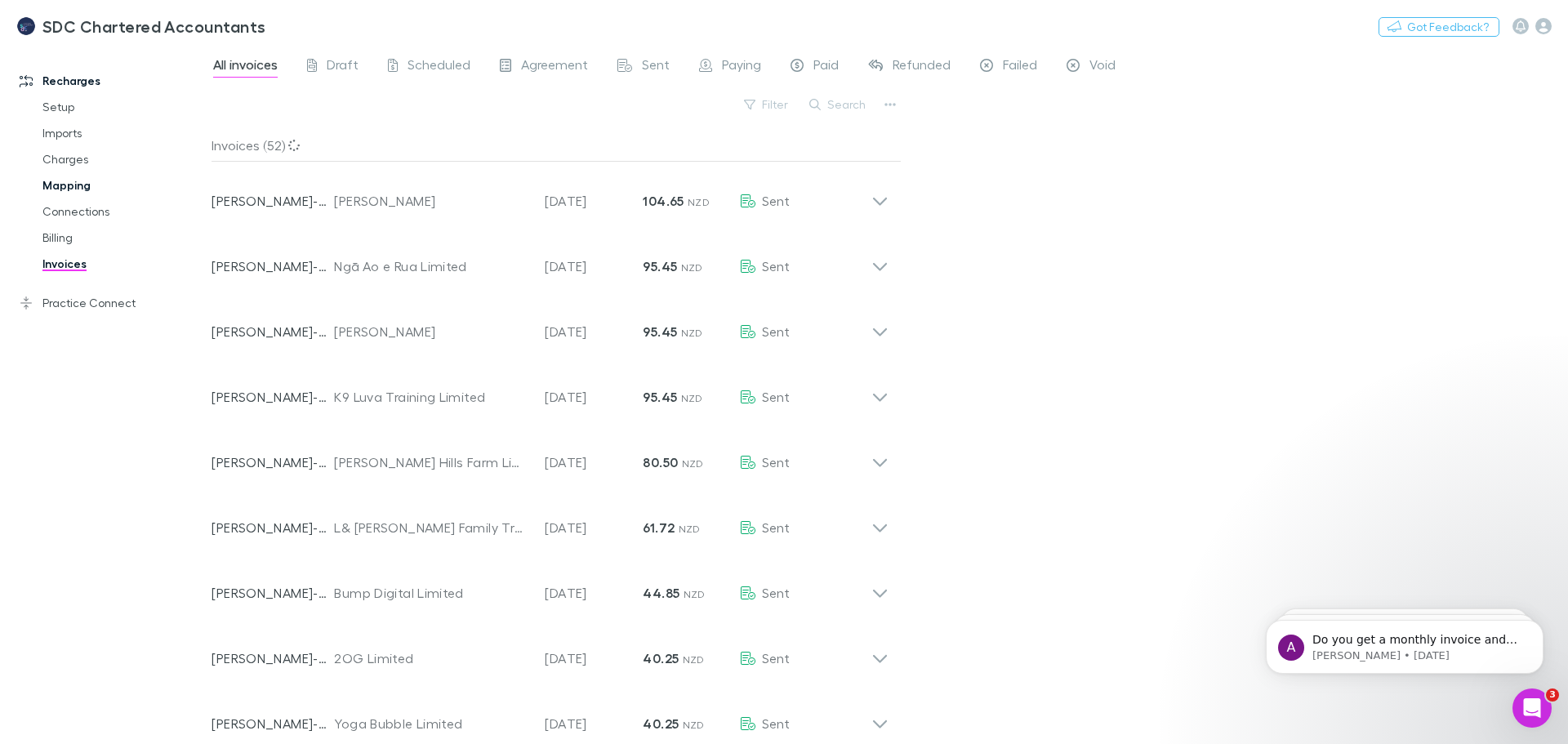
click at [64, 187] on link "Mapping" at bounding box center [123, 185] width 194 height 26
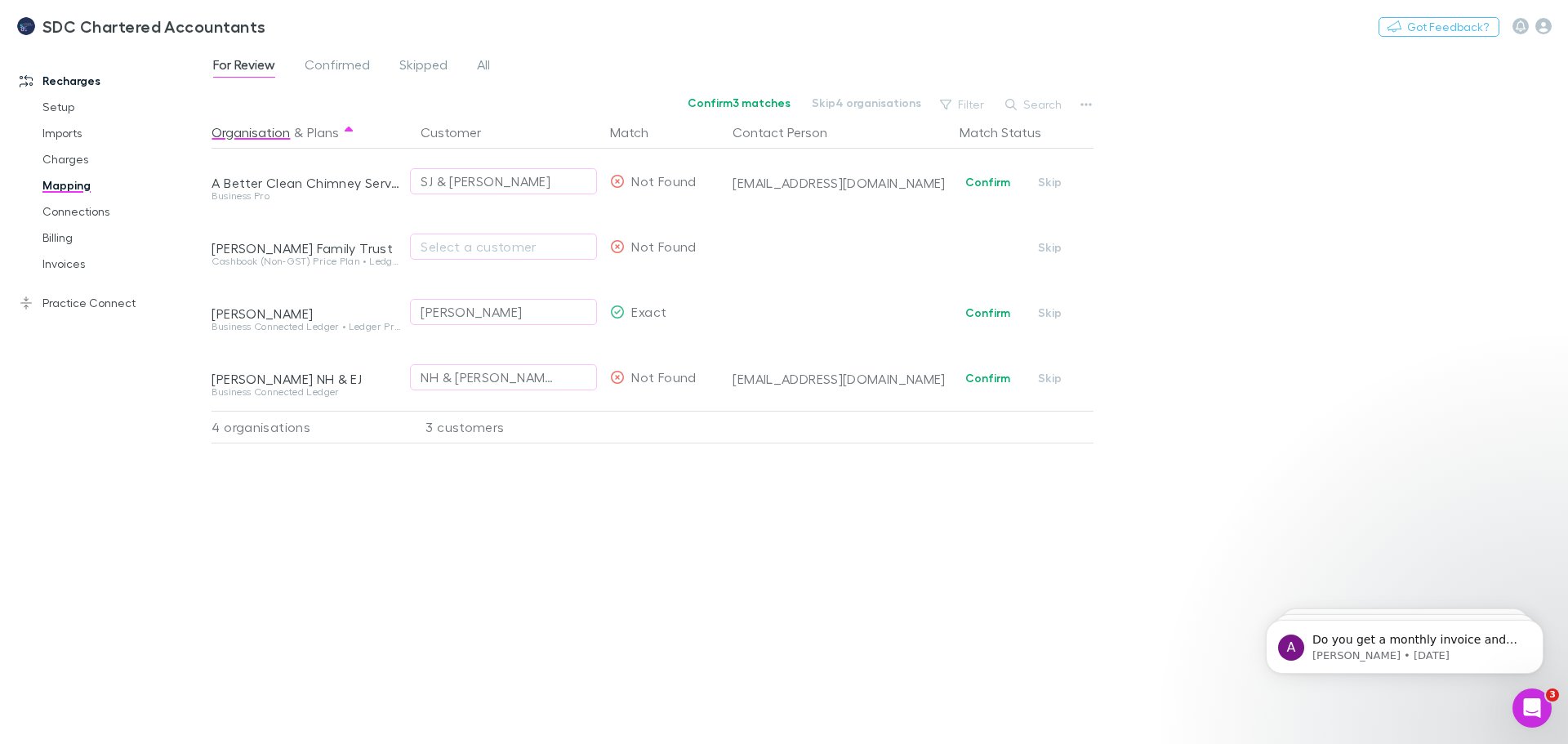
click at [790, 623] on div "Organisation & Plans Customer Match Contact Person Match Status A Better Clean …" at bounding box center [654, 423] width 886 height 615
click at [667, 513] on div "Organisation & Plans Customer Match Contact Person Match Status A Better Clean …" at bounding box center [654, 423] width 886 height 615
